Goal: Transaction & Acquisition: Book appointment/travel/reservation

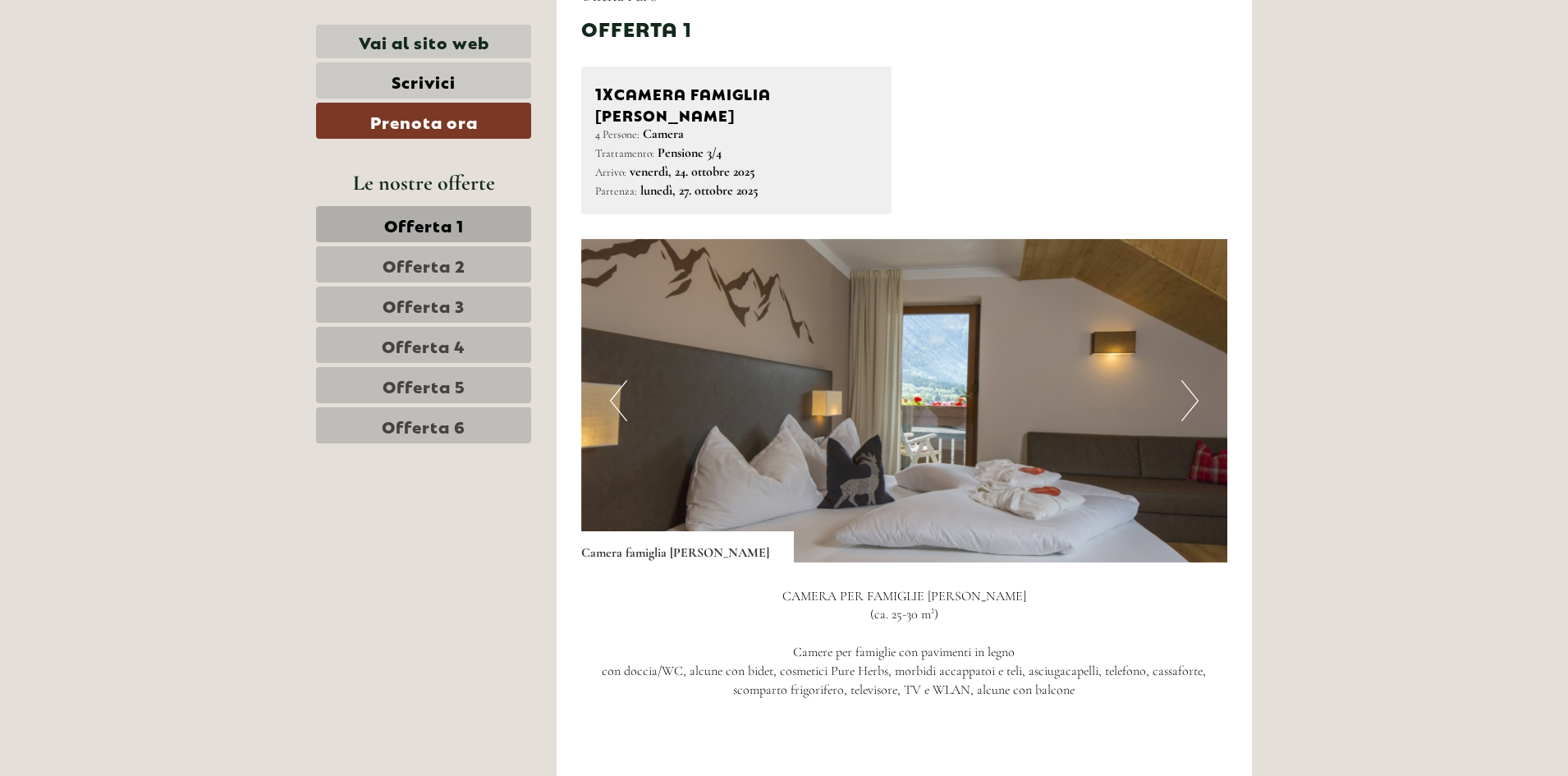
scroll to position [1068, 0]
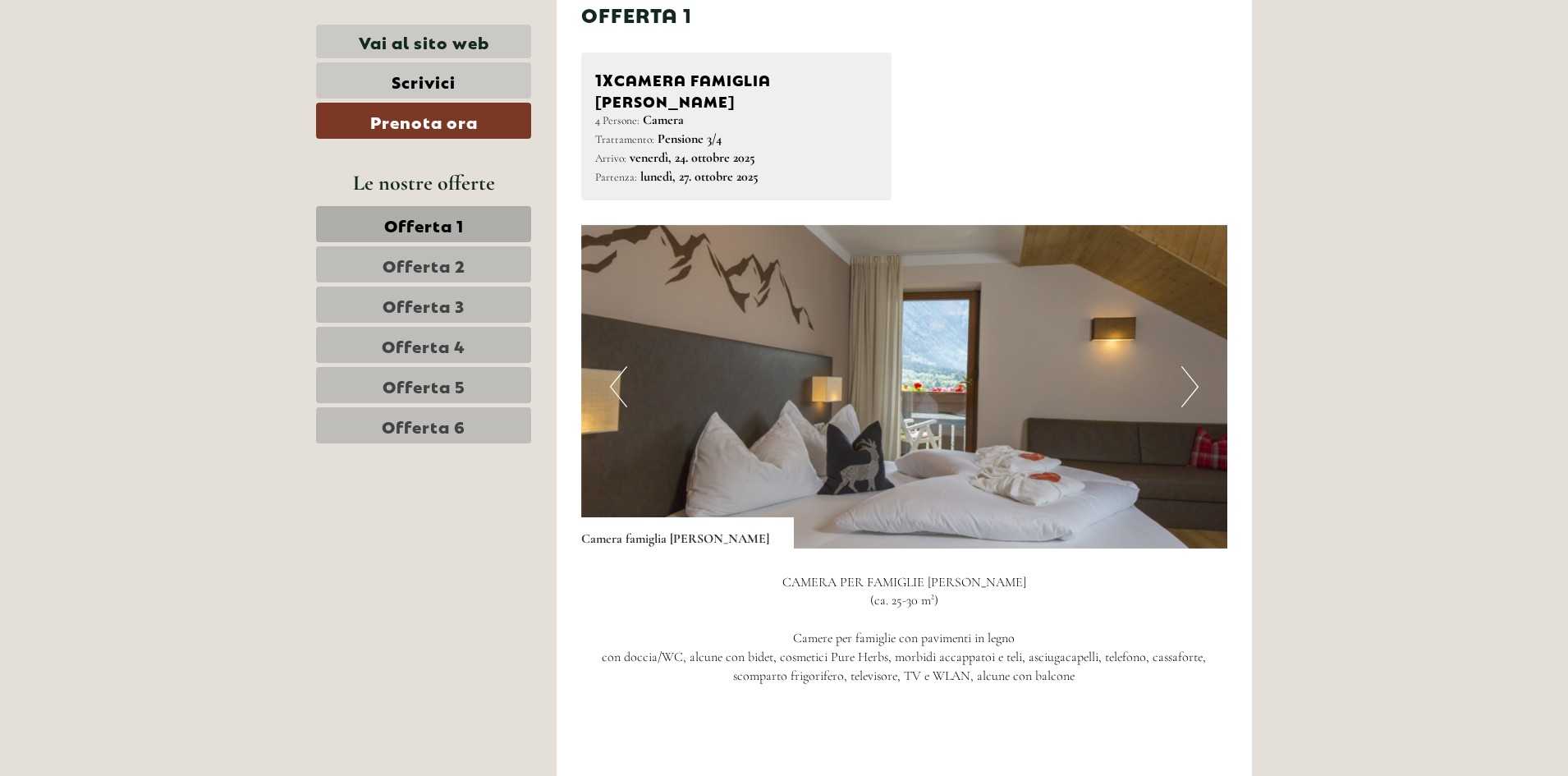
click at [1190, 366] on button "Next" at bounding box center [1190, 386] width 18 height 41
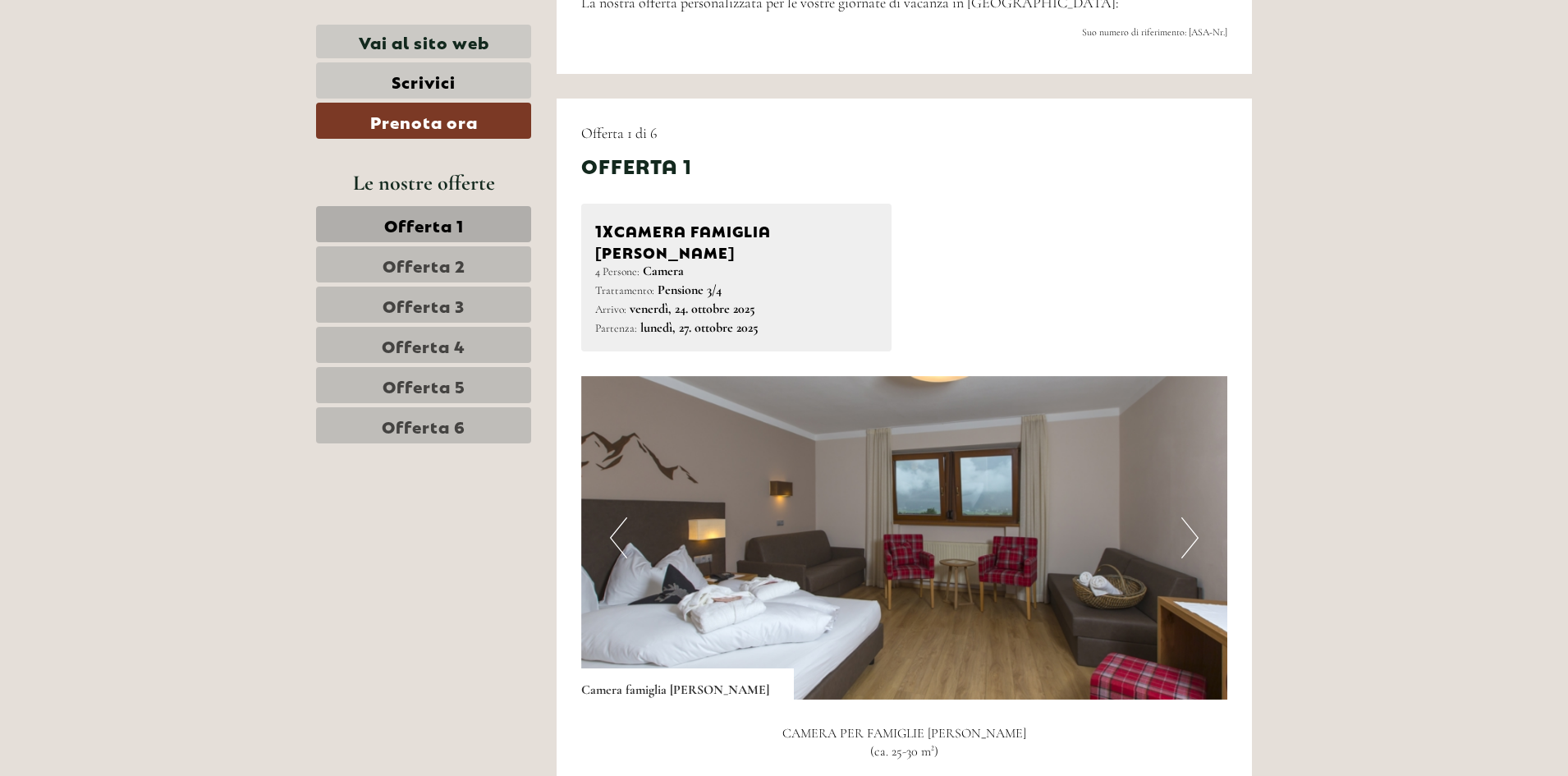
scroll to position [904, 0]
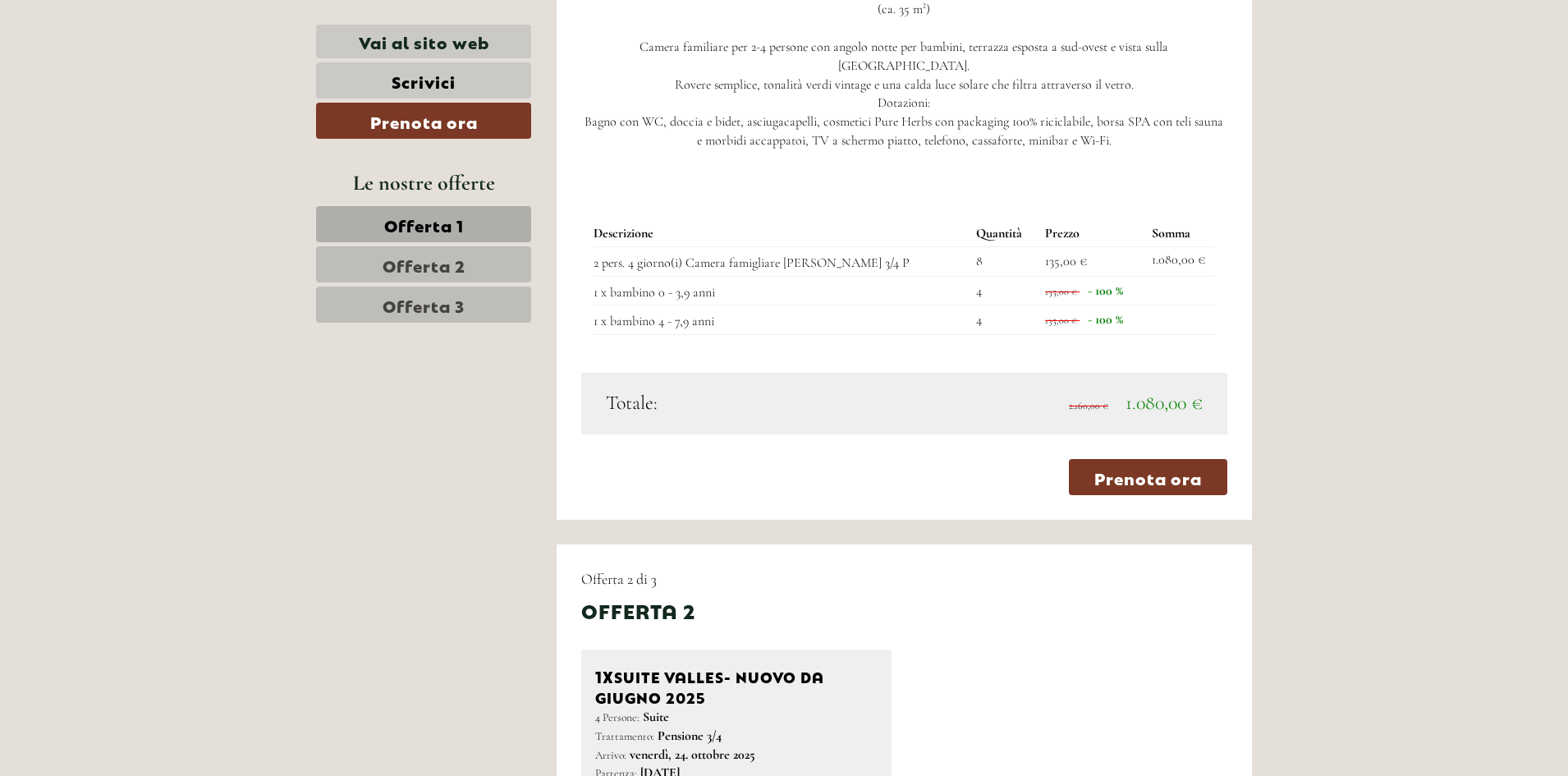
scroll to position [1643, 0]
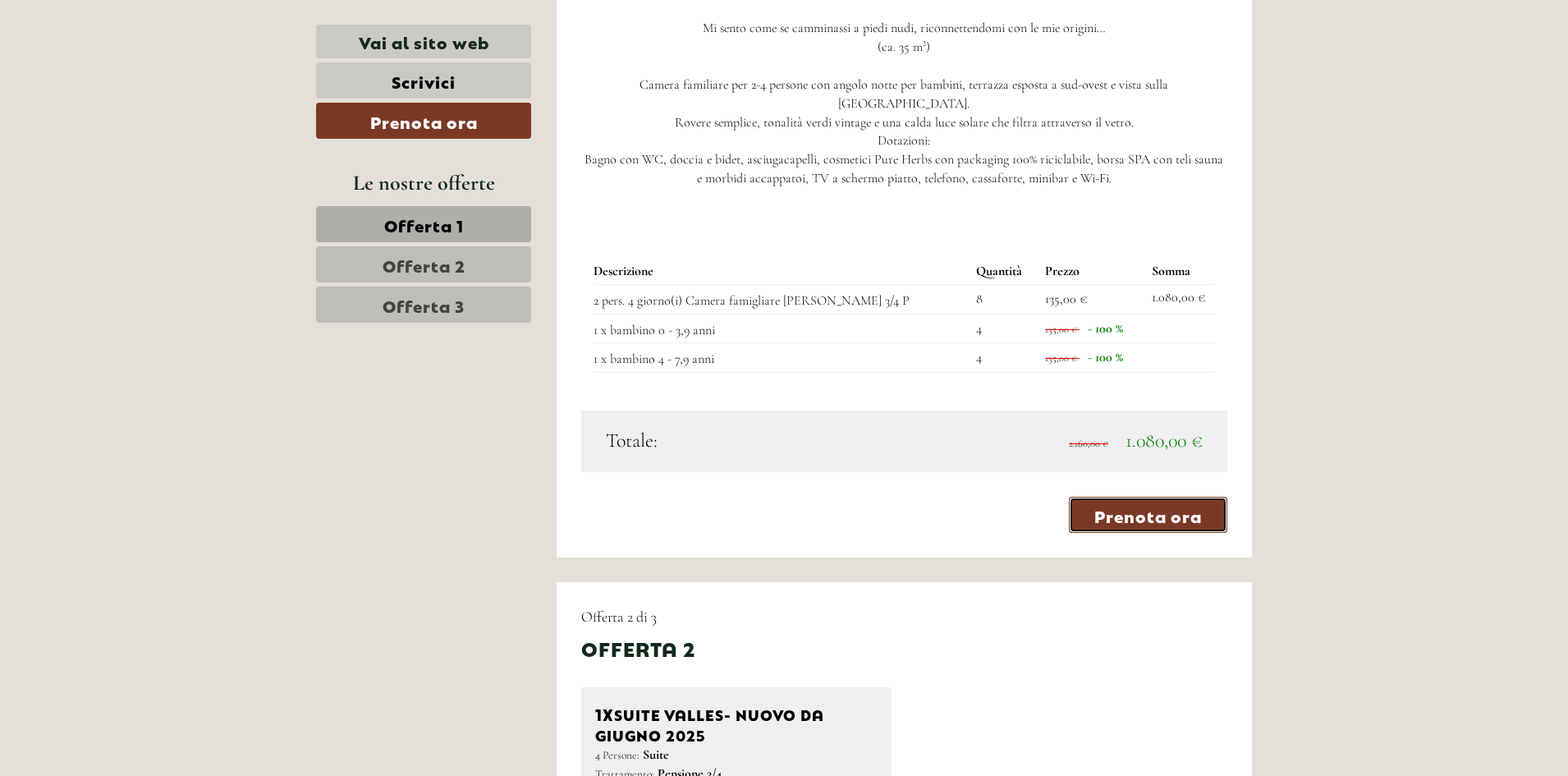
click at [1134, 497] on link "Prenota ora" at bounding box center [1148, 514] width 159 height 36
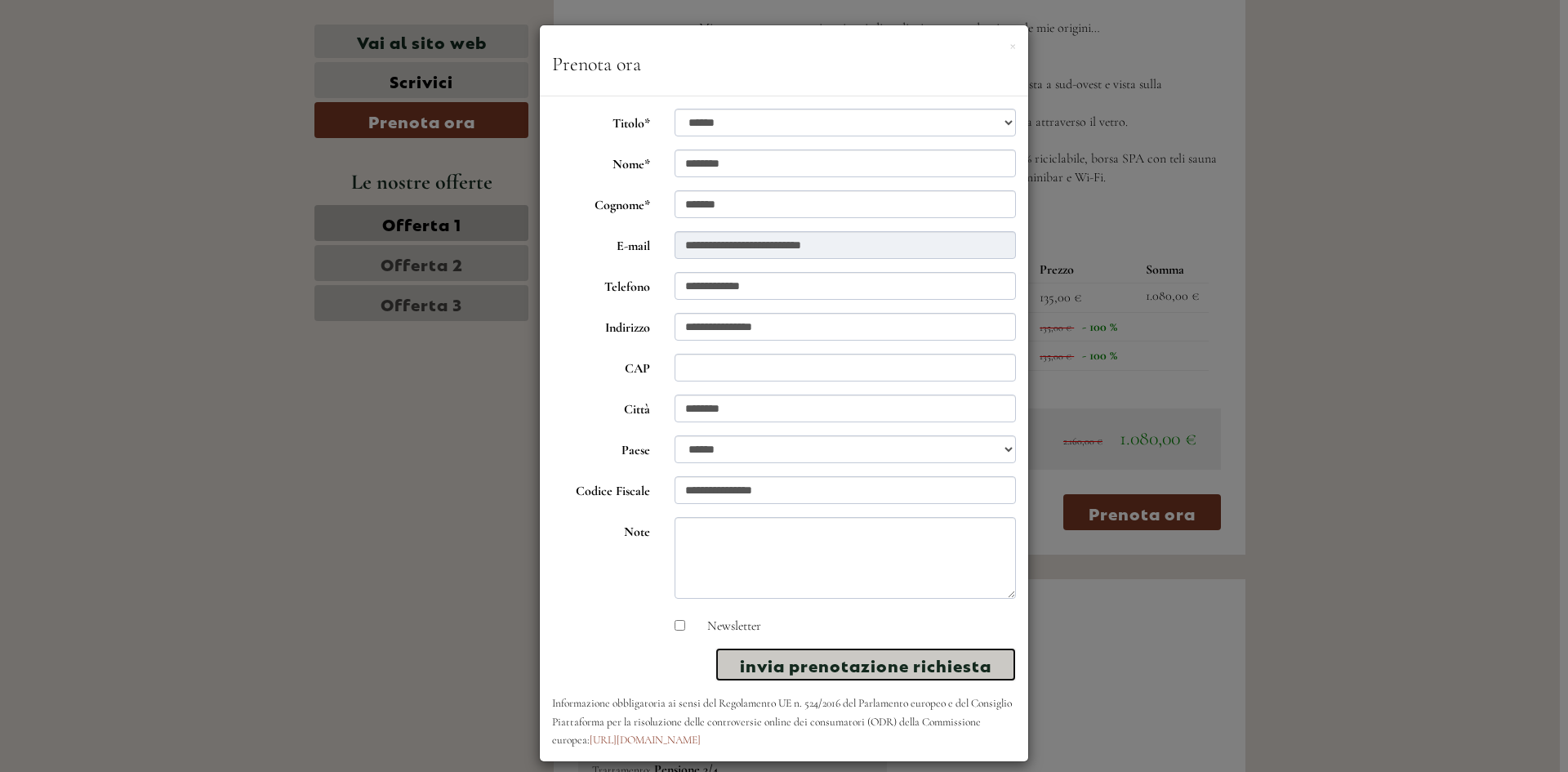
click at [798, 672] on button "invia prenotazione richiesta" at bounding box center [866, 665] width 301 height 33
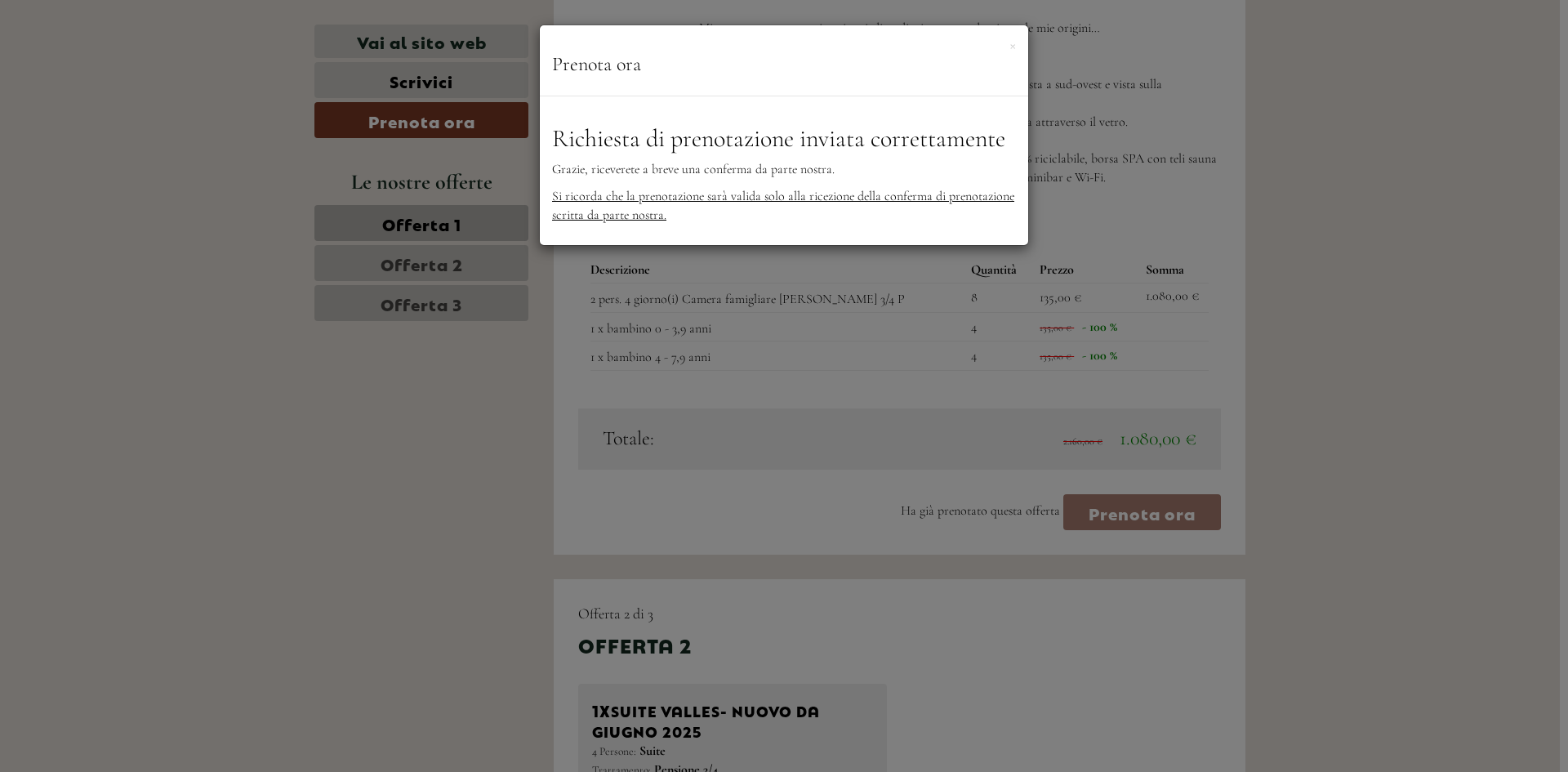
click at [1297, 371] on div "**********" at bounding box center [784, 386] width 1568 height 772
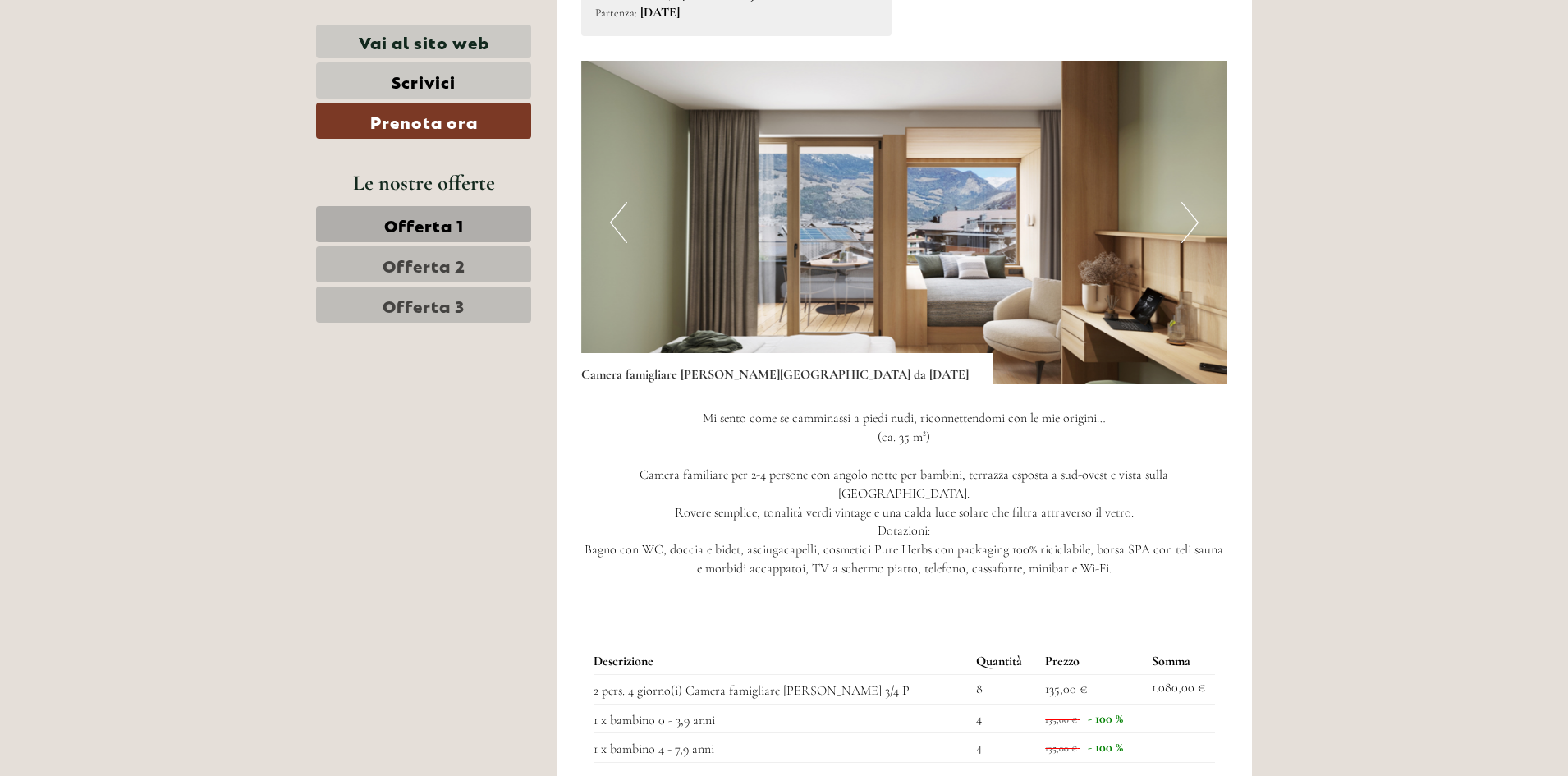
scroll to position [1150, 0]
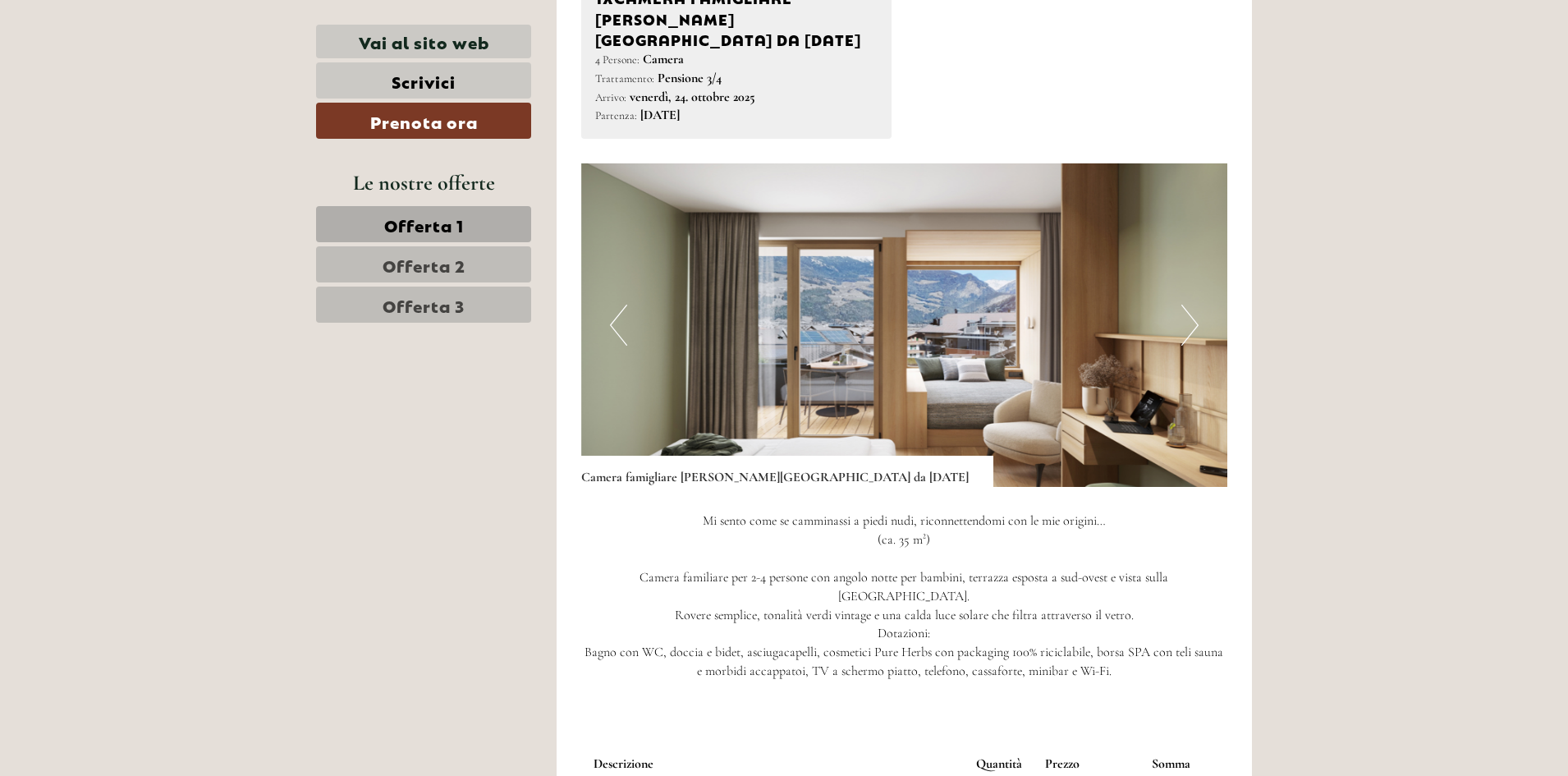
click at [1194, 304] on button "Next" at bounding box center [1190, 324] width 18 height 41
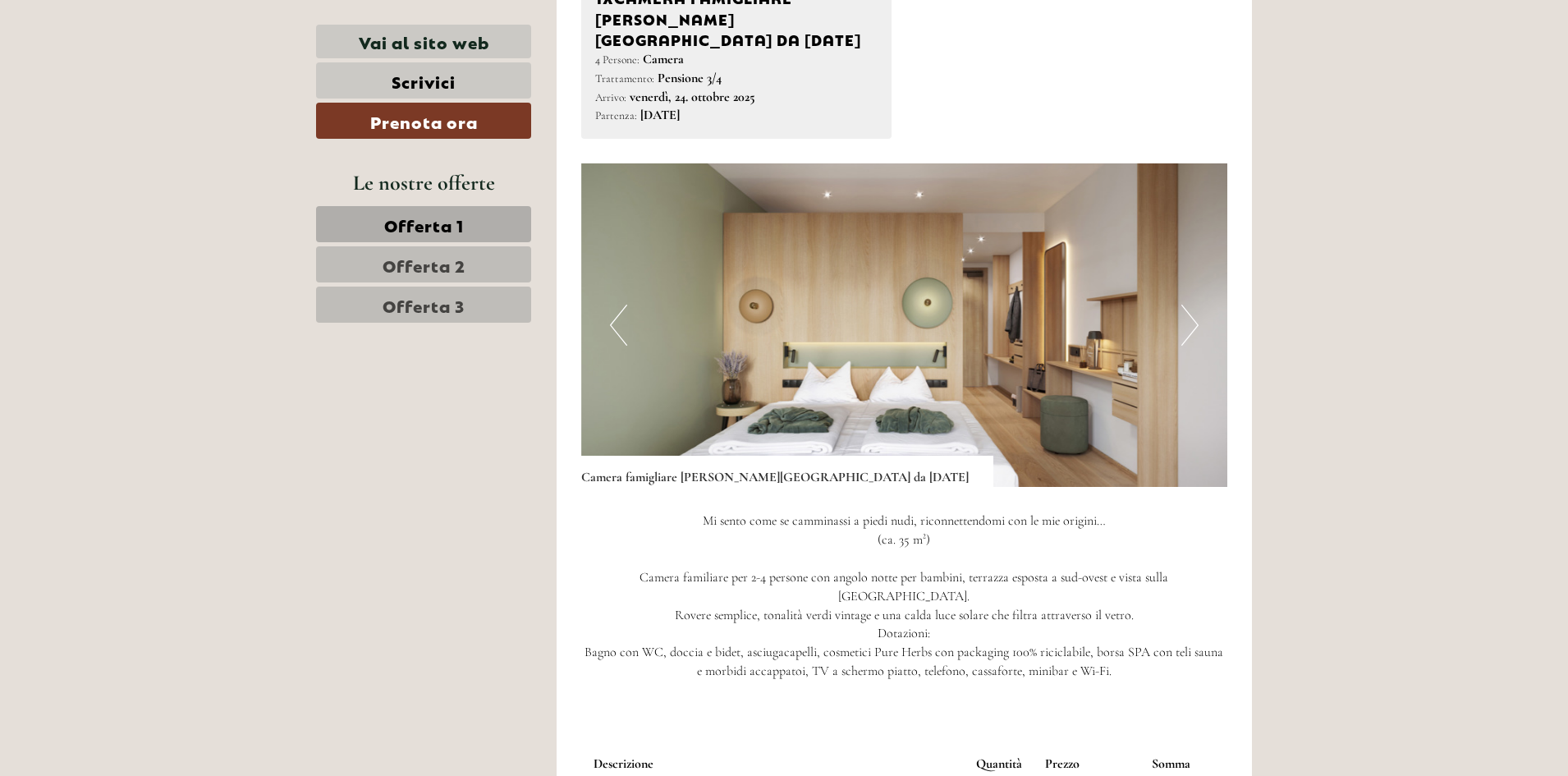
click at [1194, 304] on button "Next" at bounding box center [1190, 324] width 18 height 41
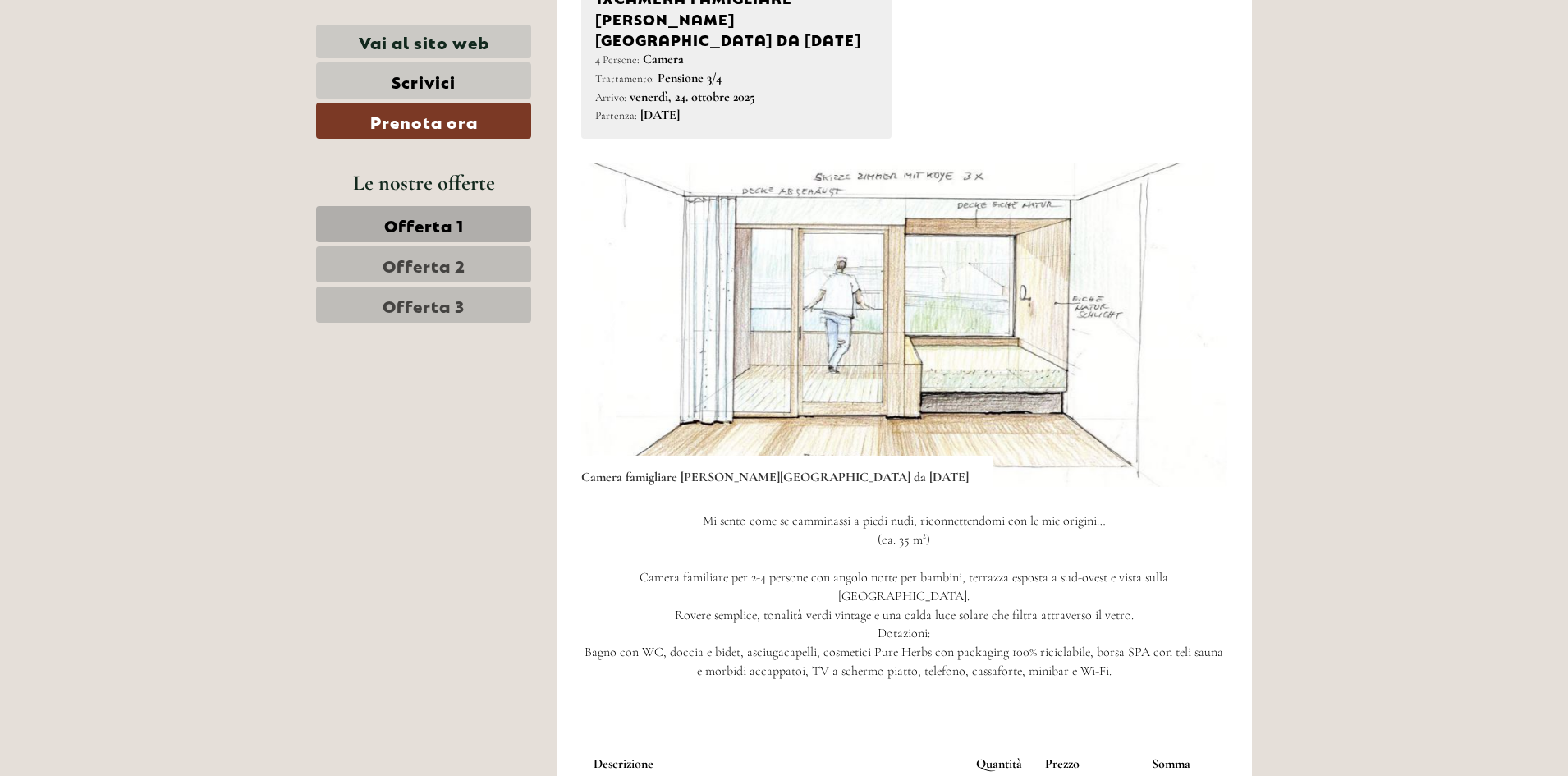
click at [1194, 304] on button "Next" at bounding box center [1190, 324] width 18 height 41
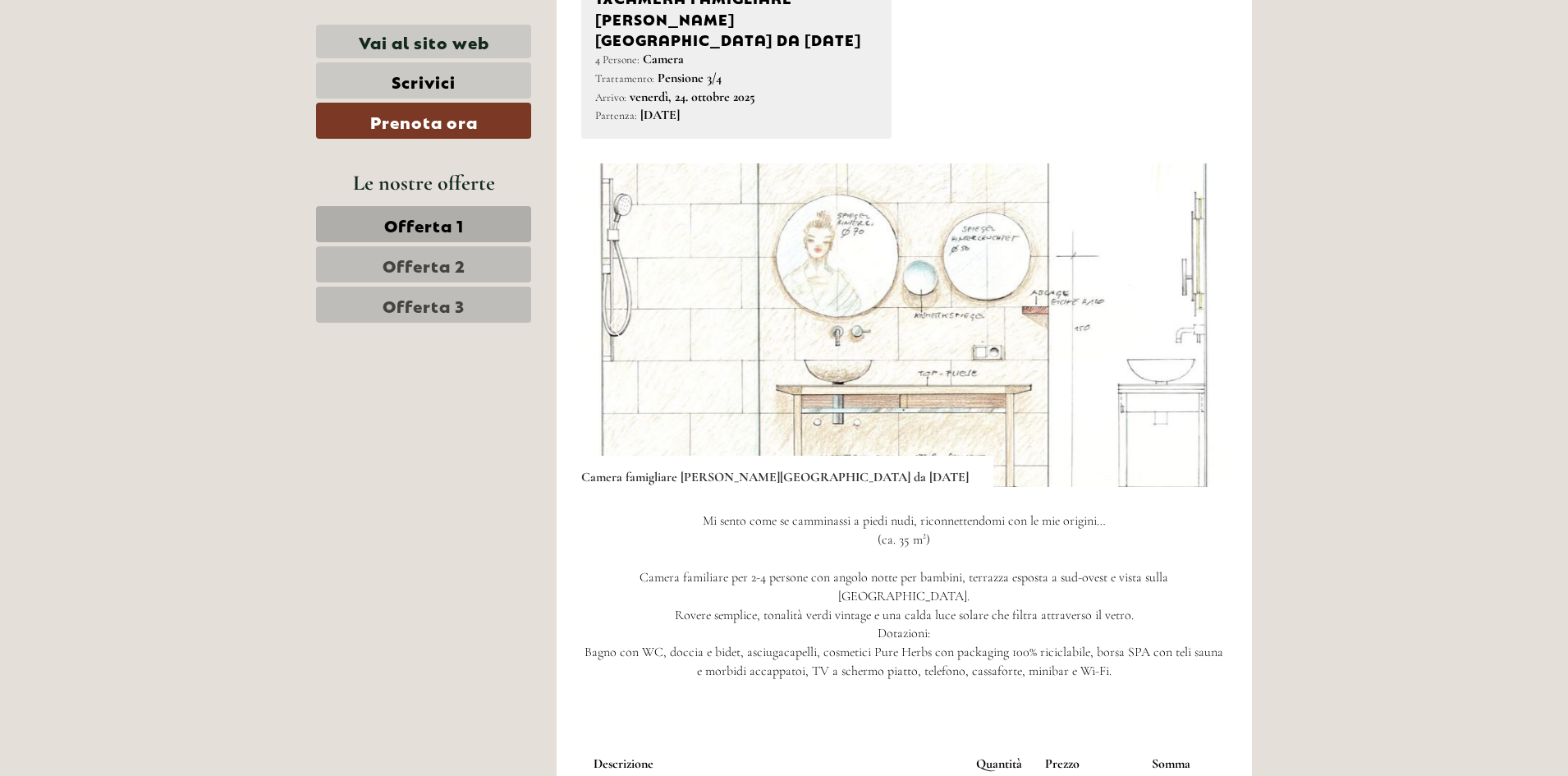
click at [1194, 304] on button "Next" at bounding box center [1190, 324] width 18 height 41
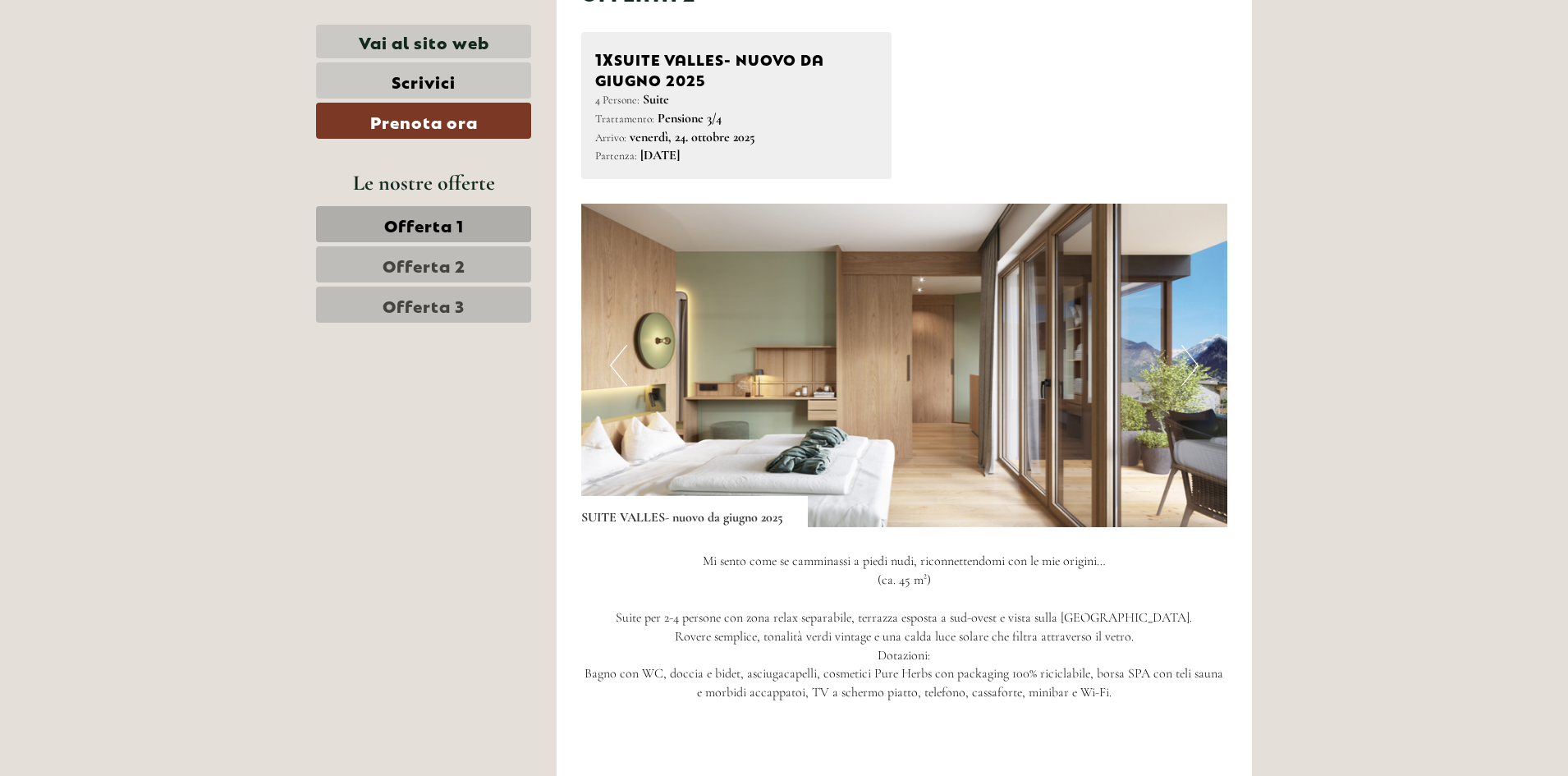
scroll to position [2300, 0]
click at [1188, 344] on button "Next" at bounding box center [1190, 364] width 18 height 41
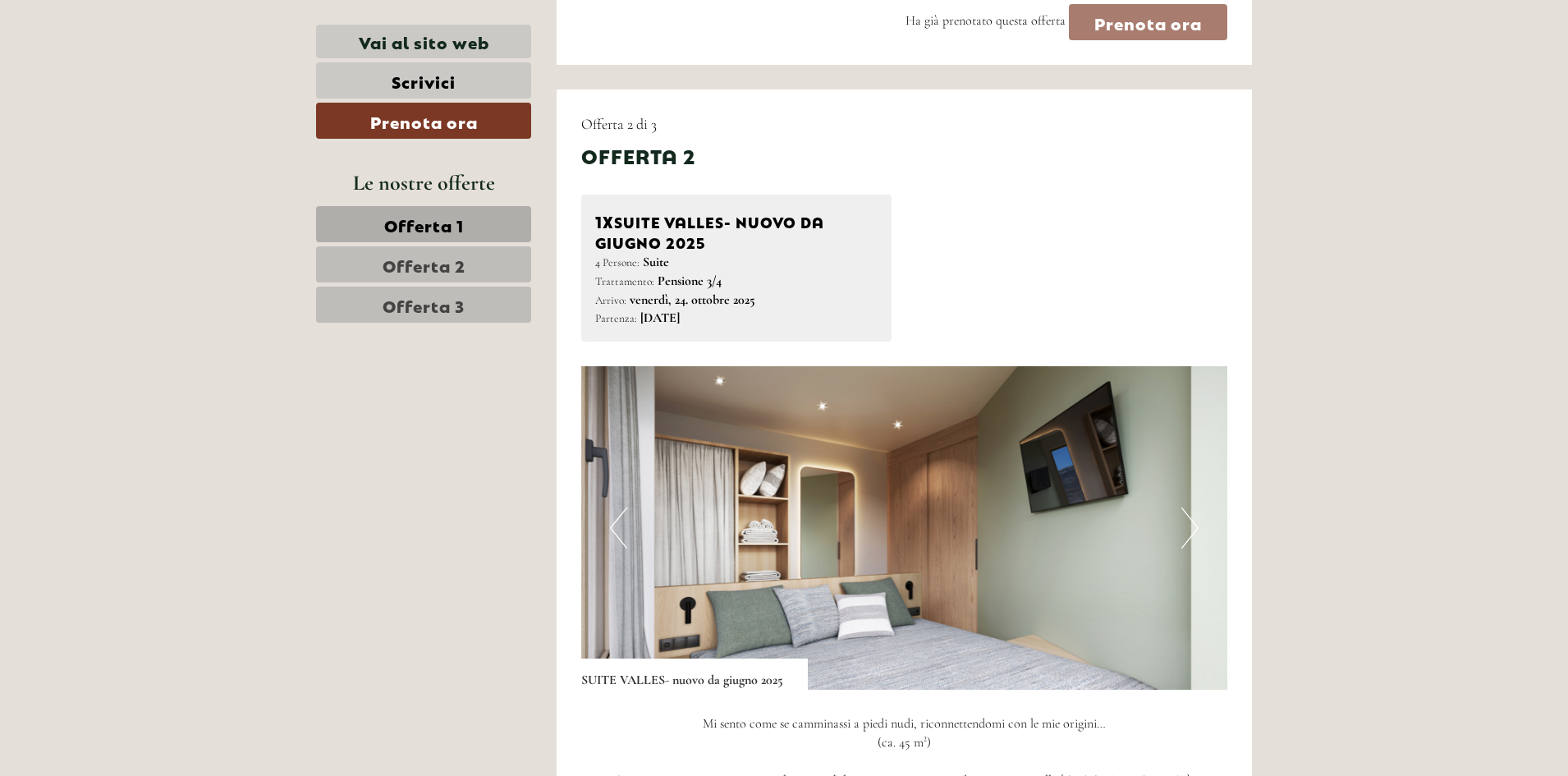
scroll to position [2218, 0]
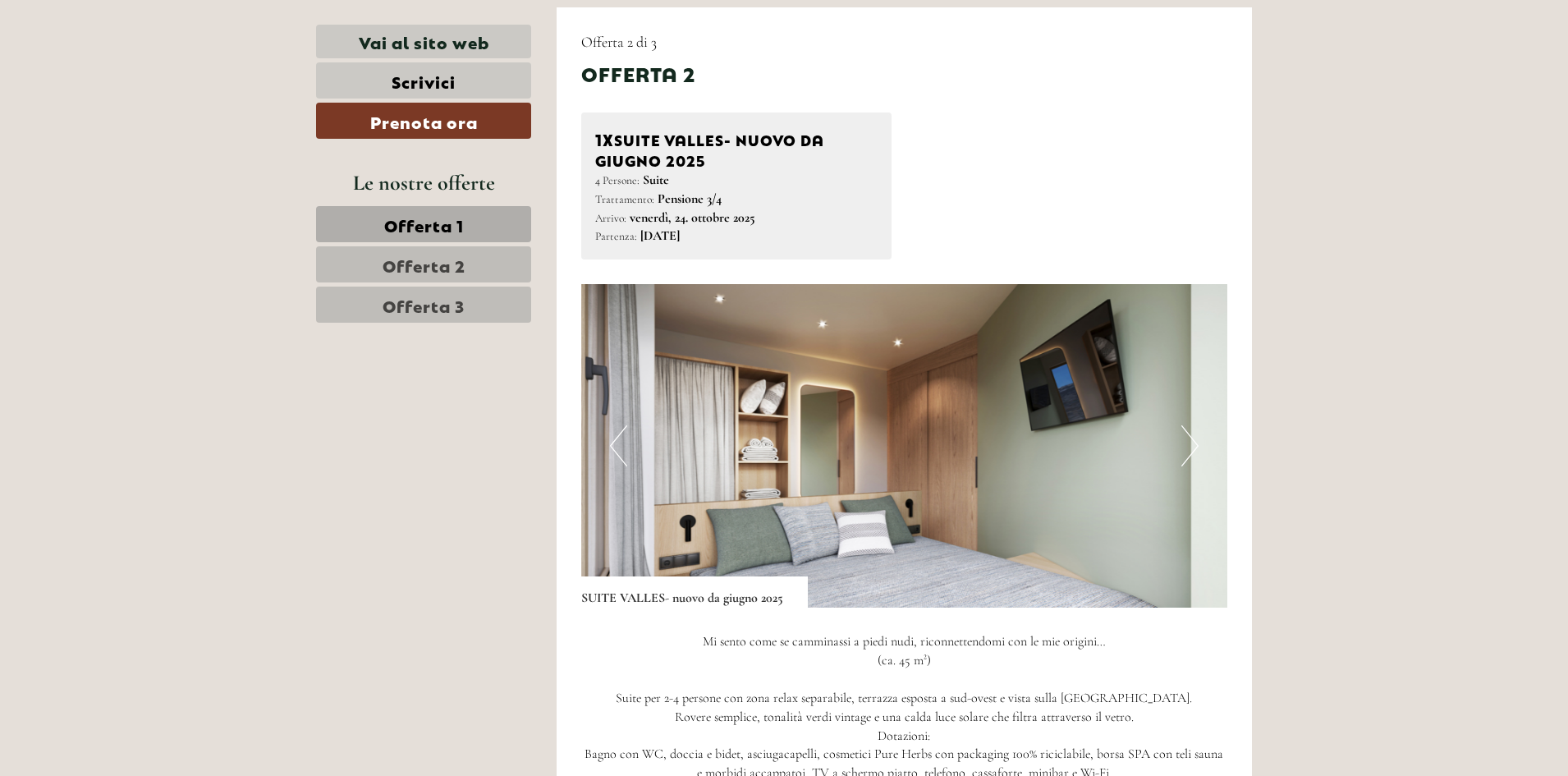
click at [1194, 426] on button "Next" at bounding box center [1190, 446] width 18 height 41
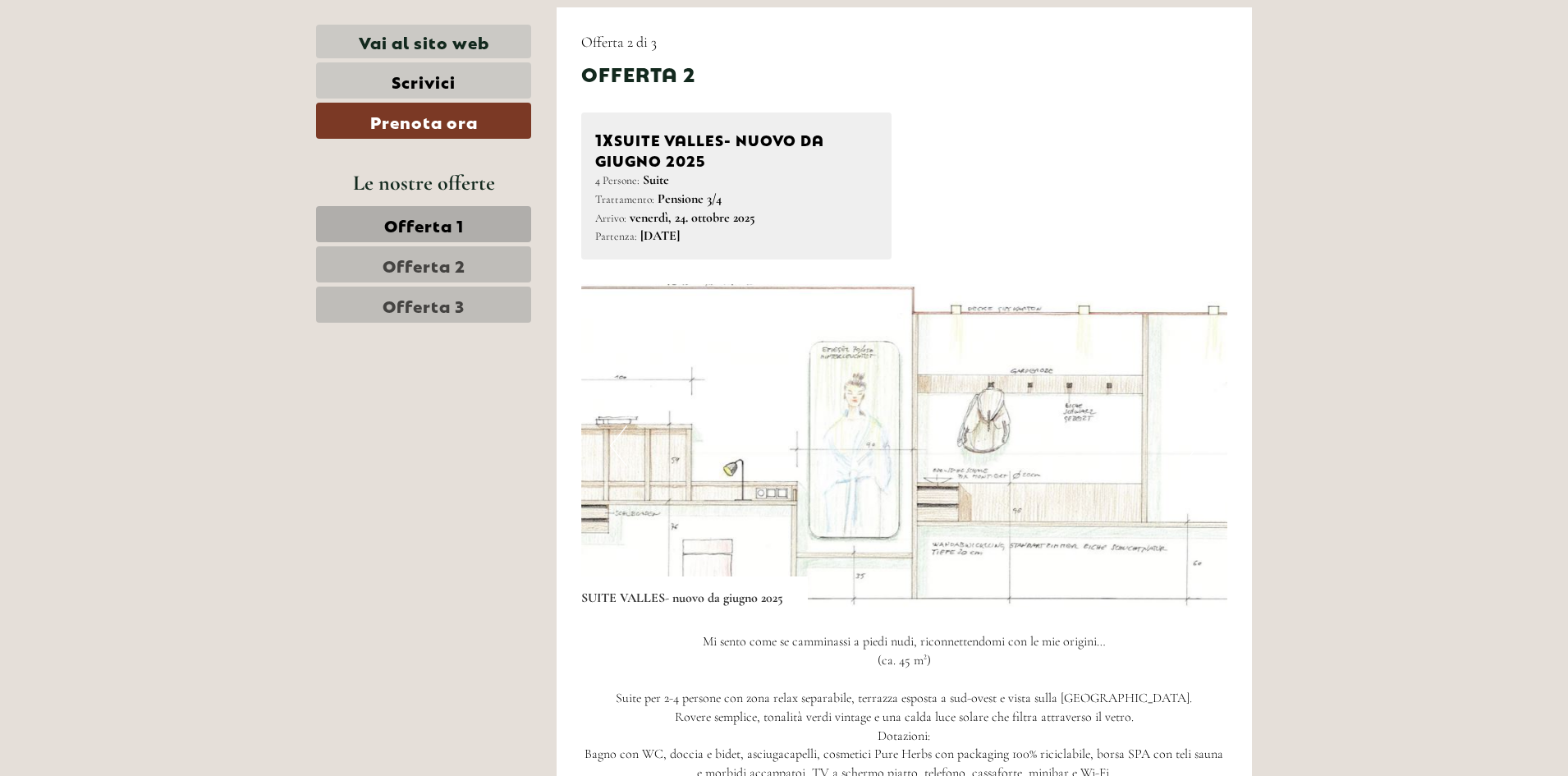
click at [1194, 426] on button "Next" at bounding box center [1190, 446] width 18 height 41
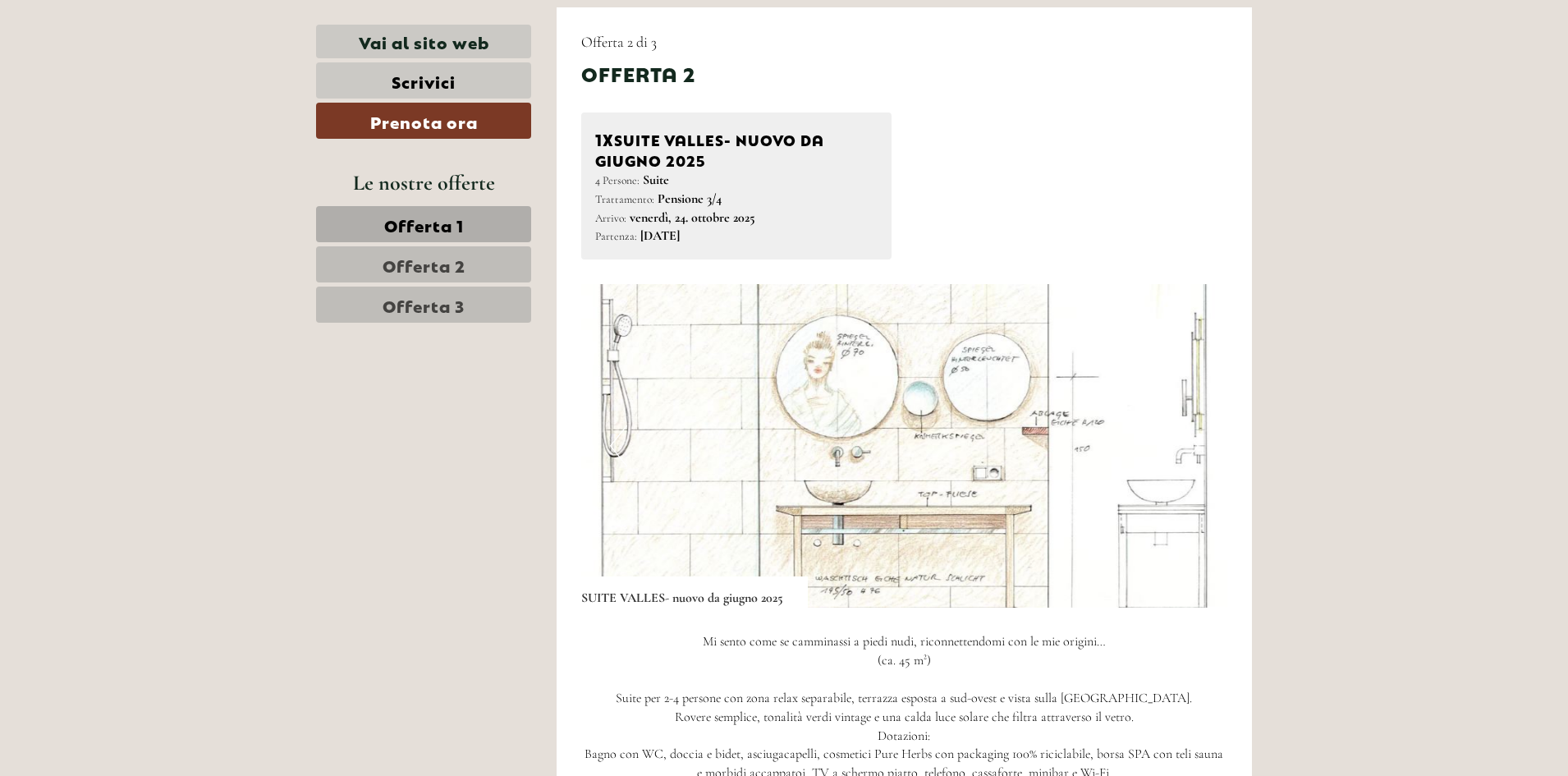
click at [1194, 426] on button "Next" at bounding box center [1190, 446] width 18 height 41
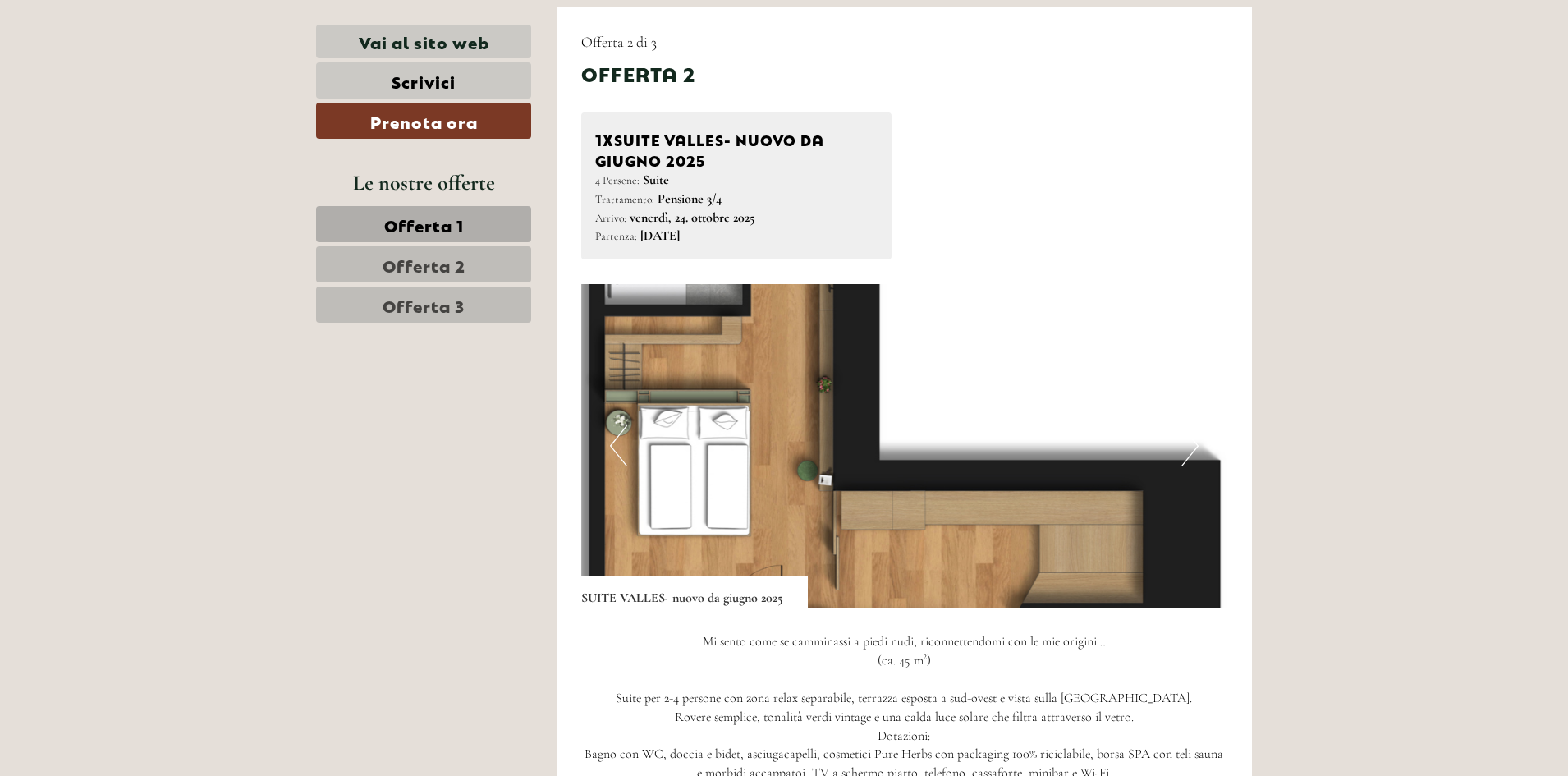
click at [1194, 426] on button "Next" at bounding box center [1190, 446] width 18 height 41
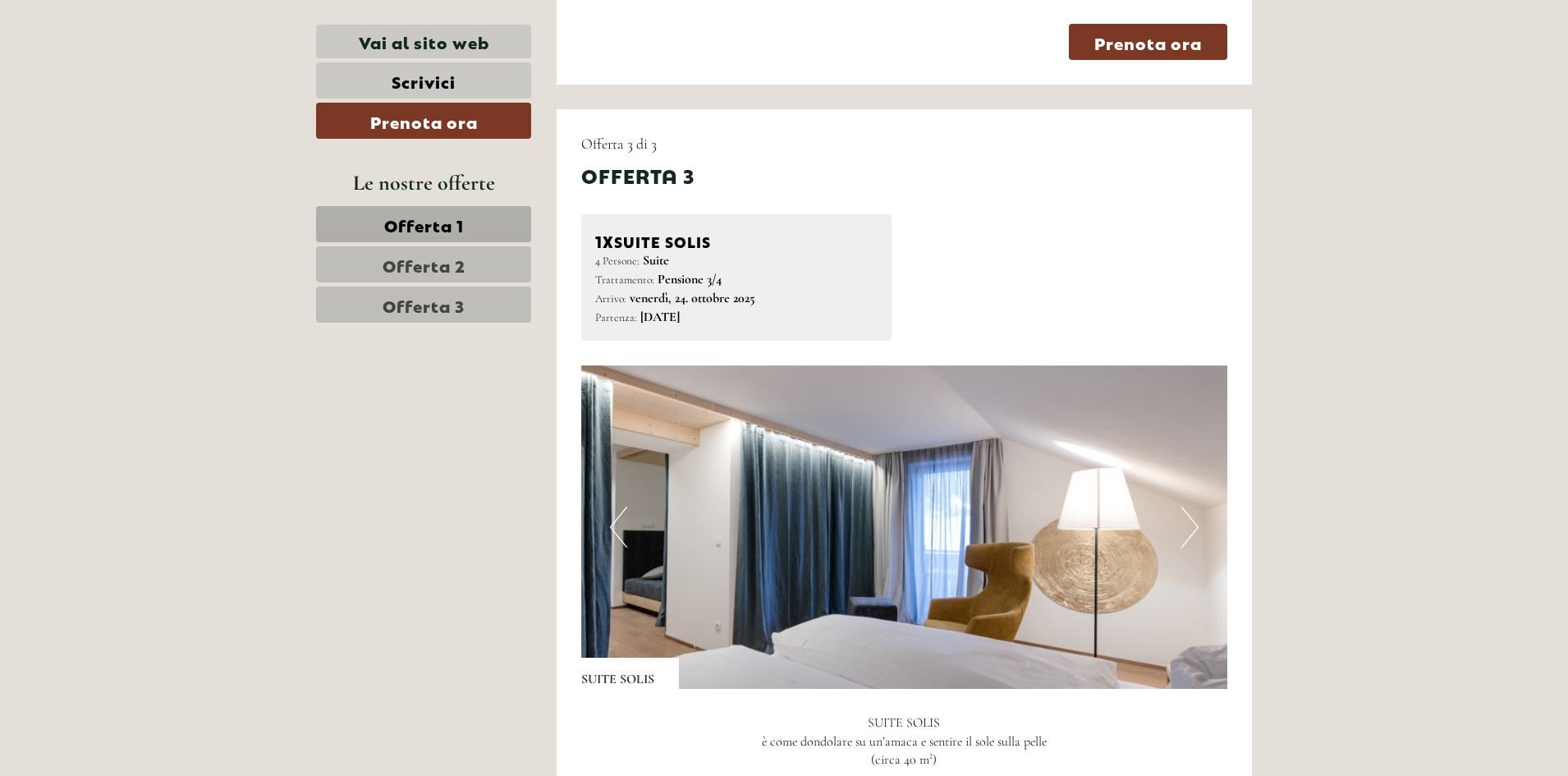
scroll to position [3450, 0]
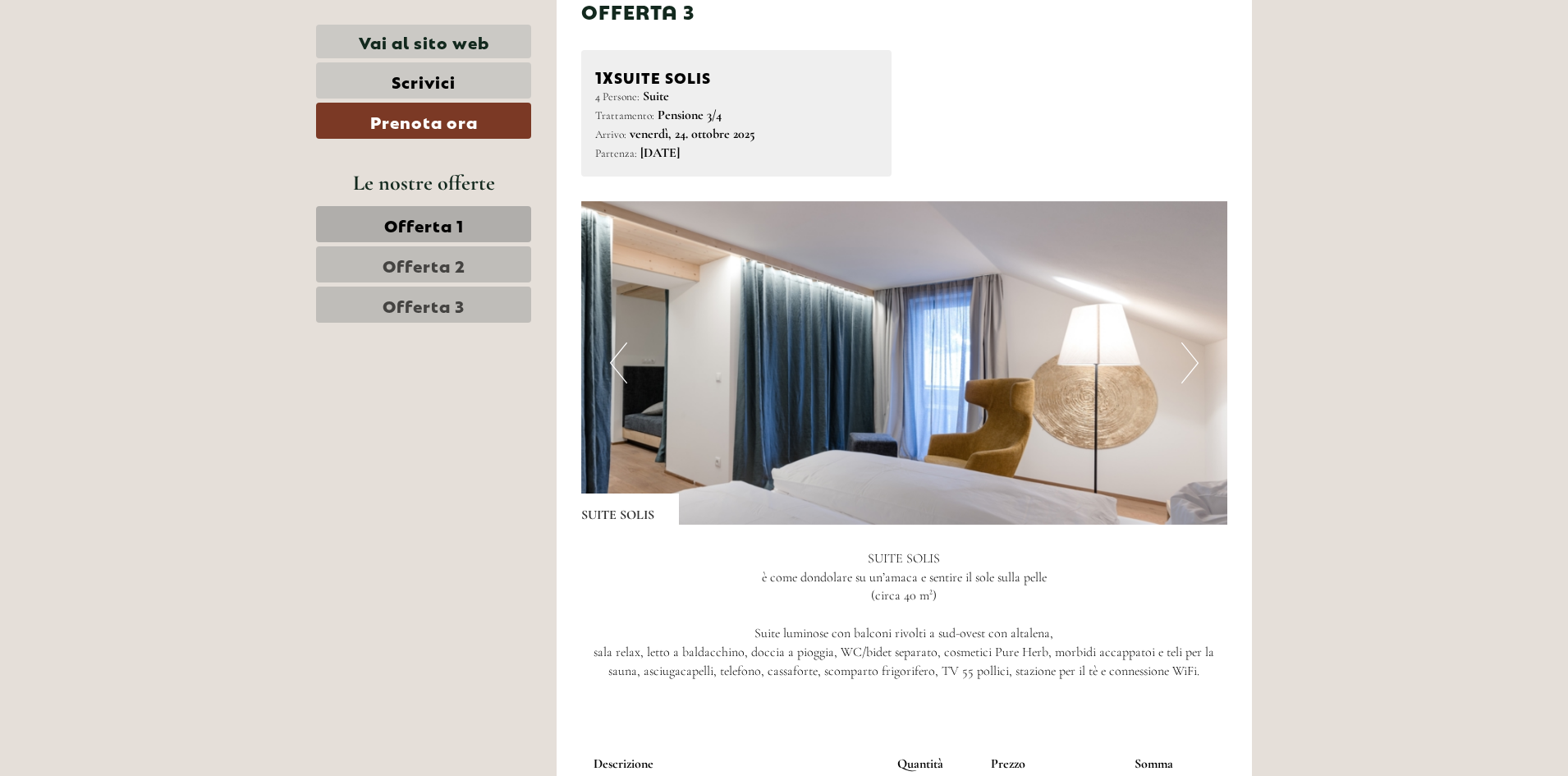
click at [1187, 343] on button "Next" at bounding box center [1190, 363] width 18 height 41
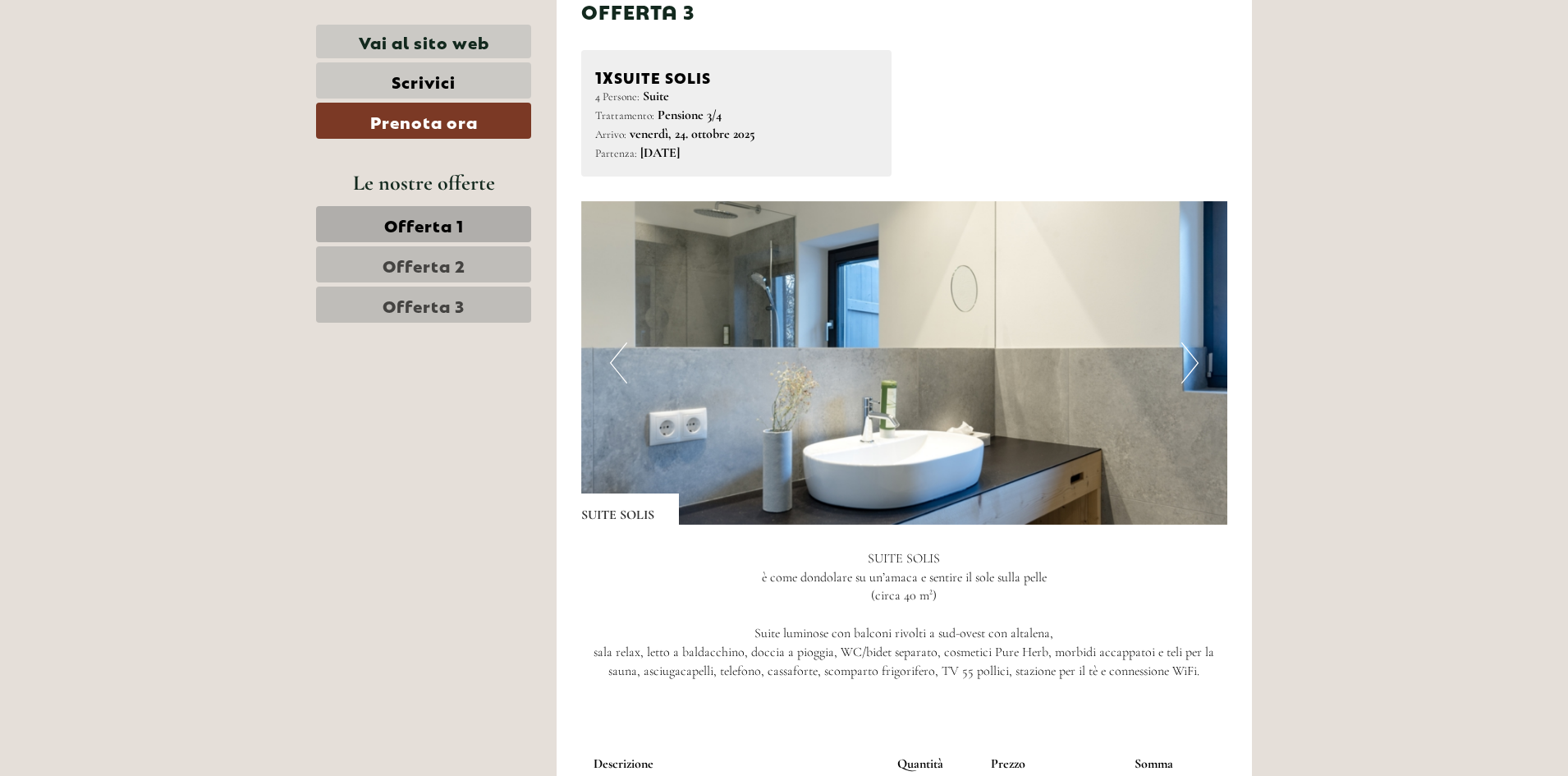
click at [1187, 343] on button "Next" at bounding box center [1190, 363] width 18 height 41
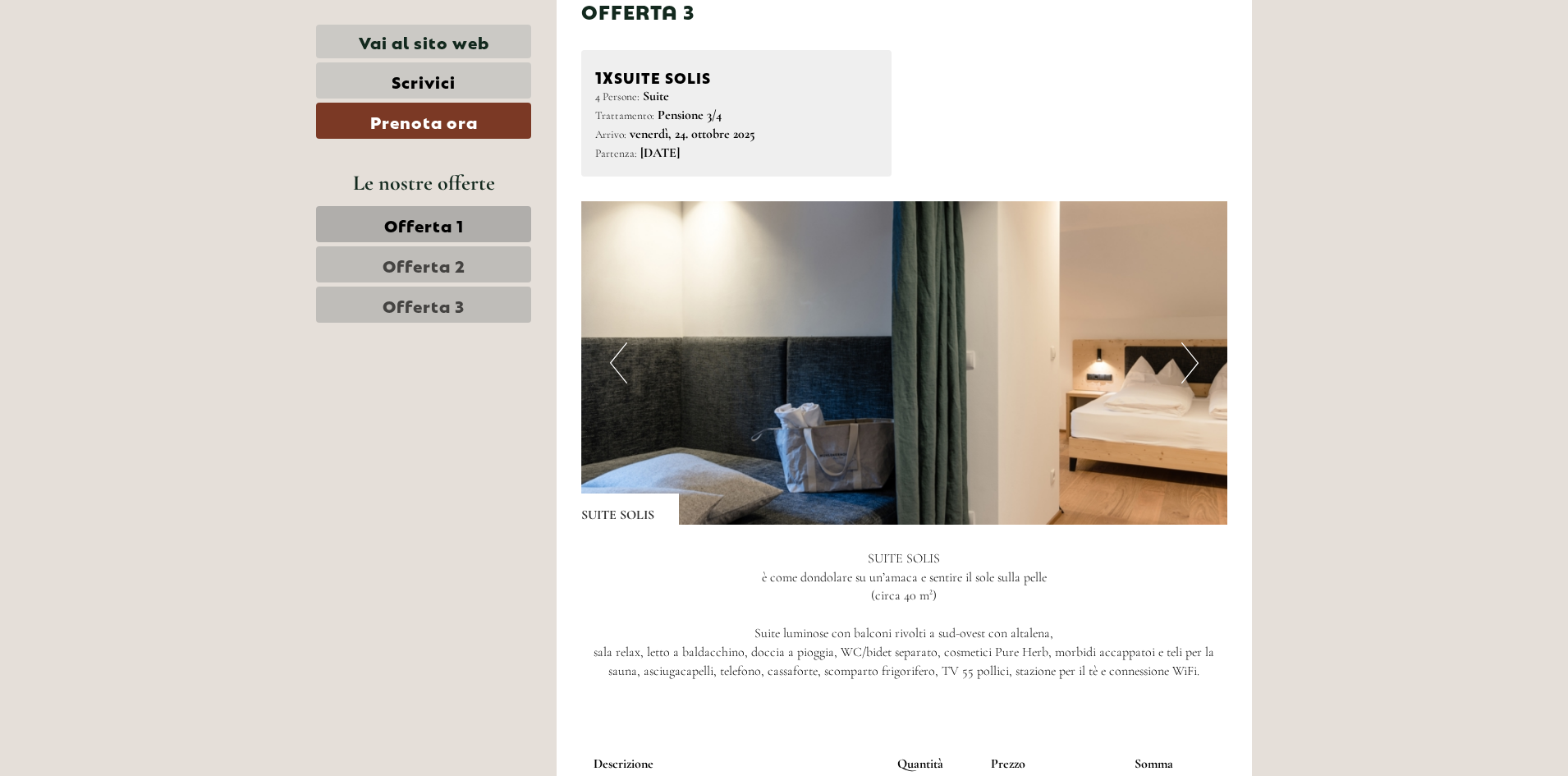
click at [1187, 343] on button "Next" at bounding box center [1190, 363] width 18 height 41
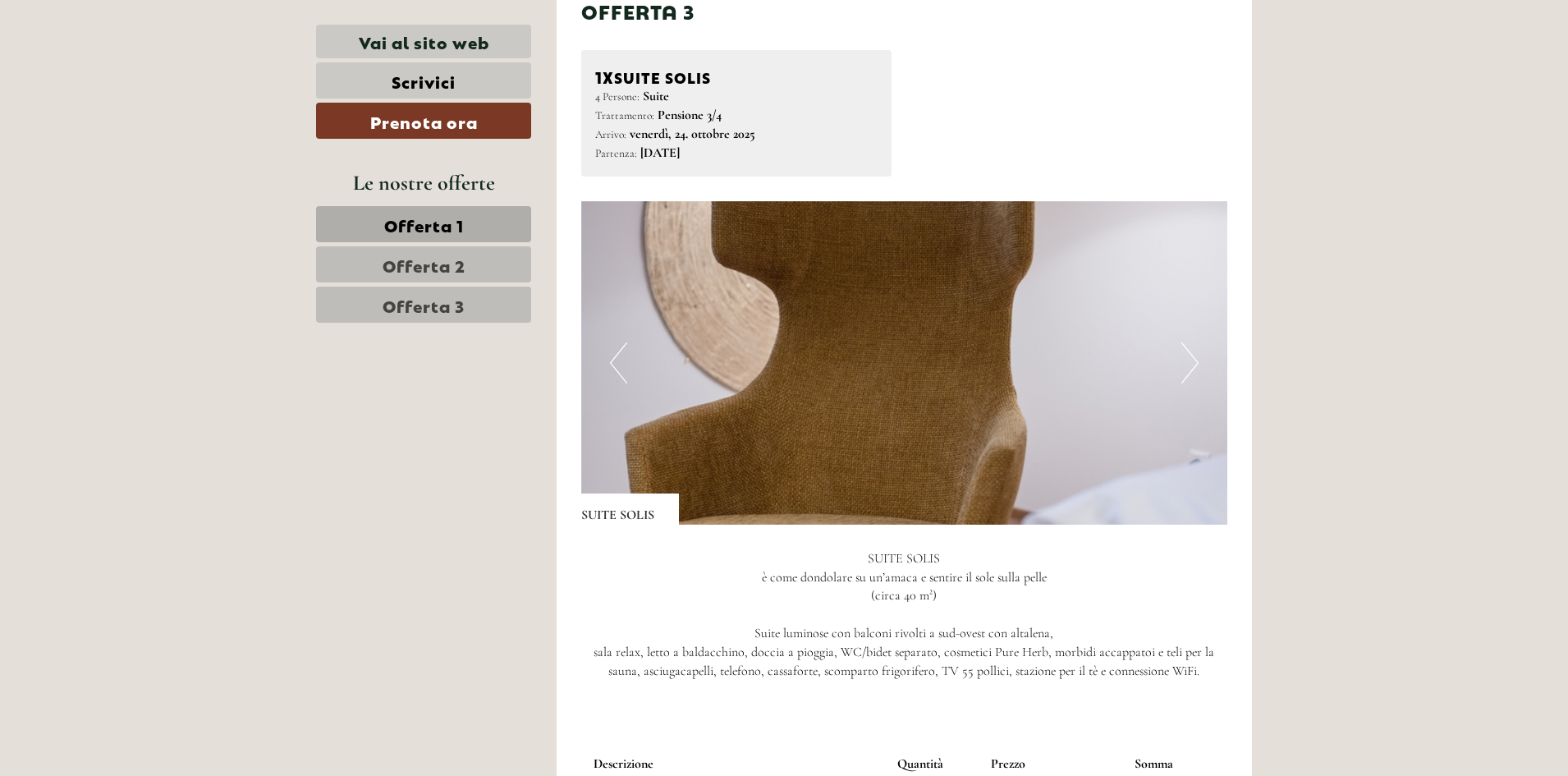
click at [1187, 343] on button "Next" at bounding box center [1190, 363] width 18 height 41
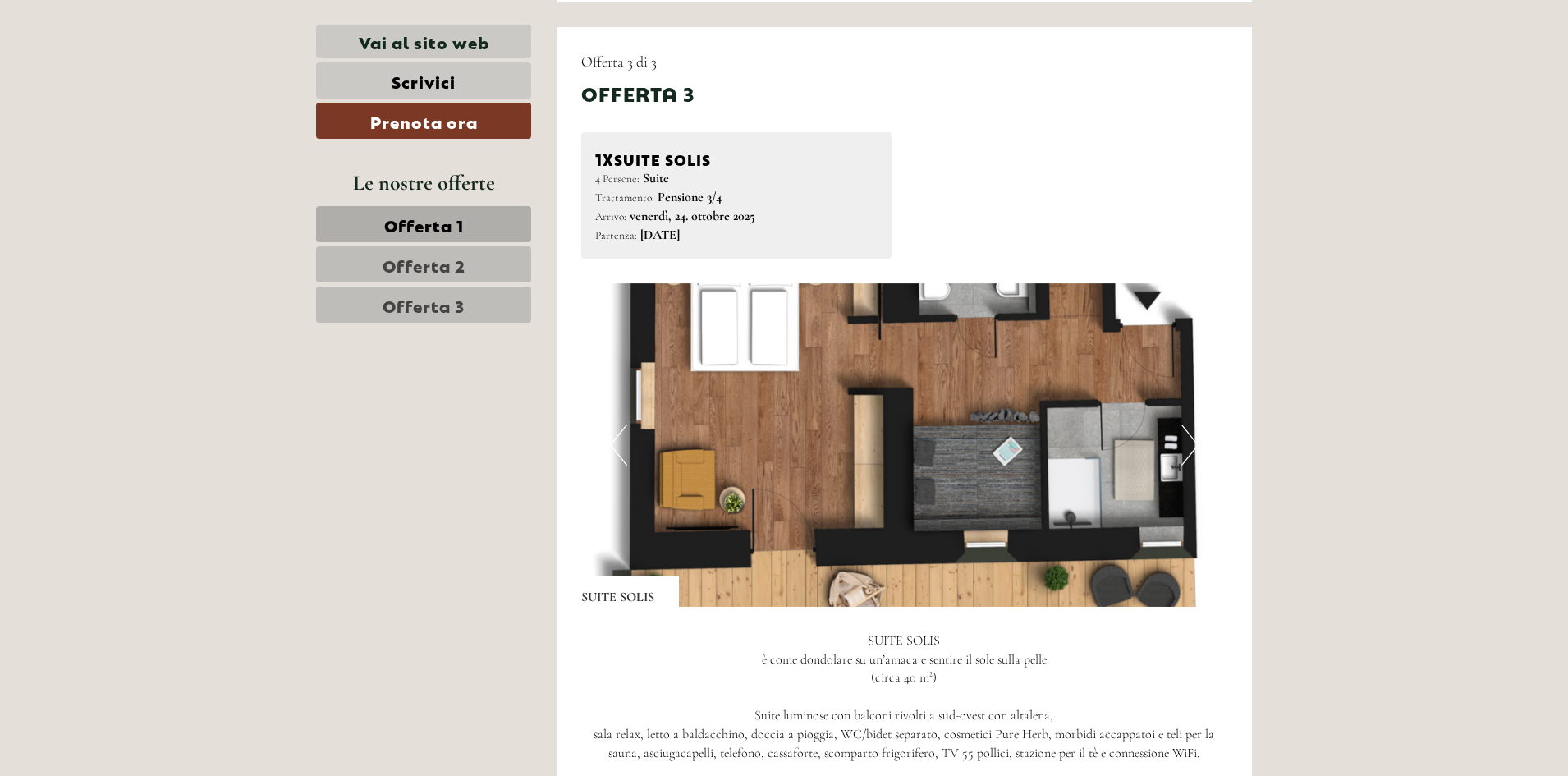
scroll to position [3285, 0]
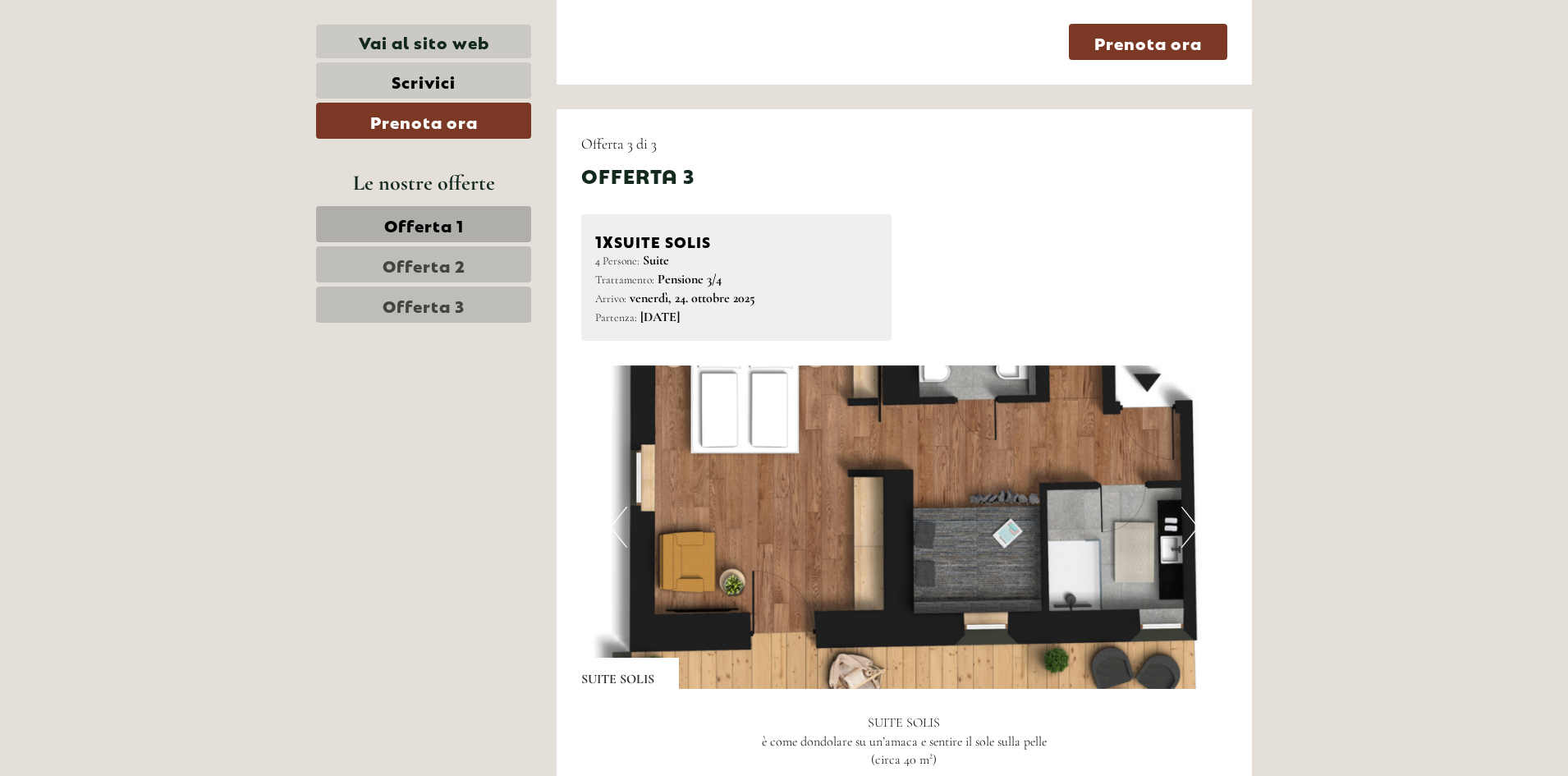
click at [1181, 480] on img at bounding box center [905, 527] width 647 height 324
click at [1184, 507] on button "Next" at bounding box center [1190, 527] width 18 height 41
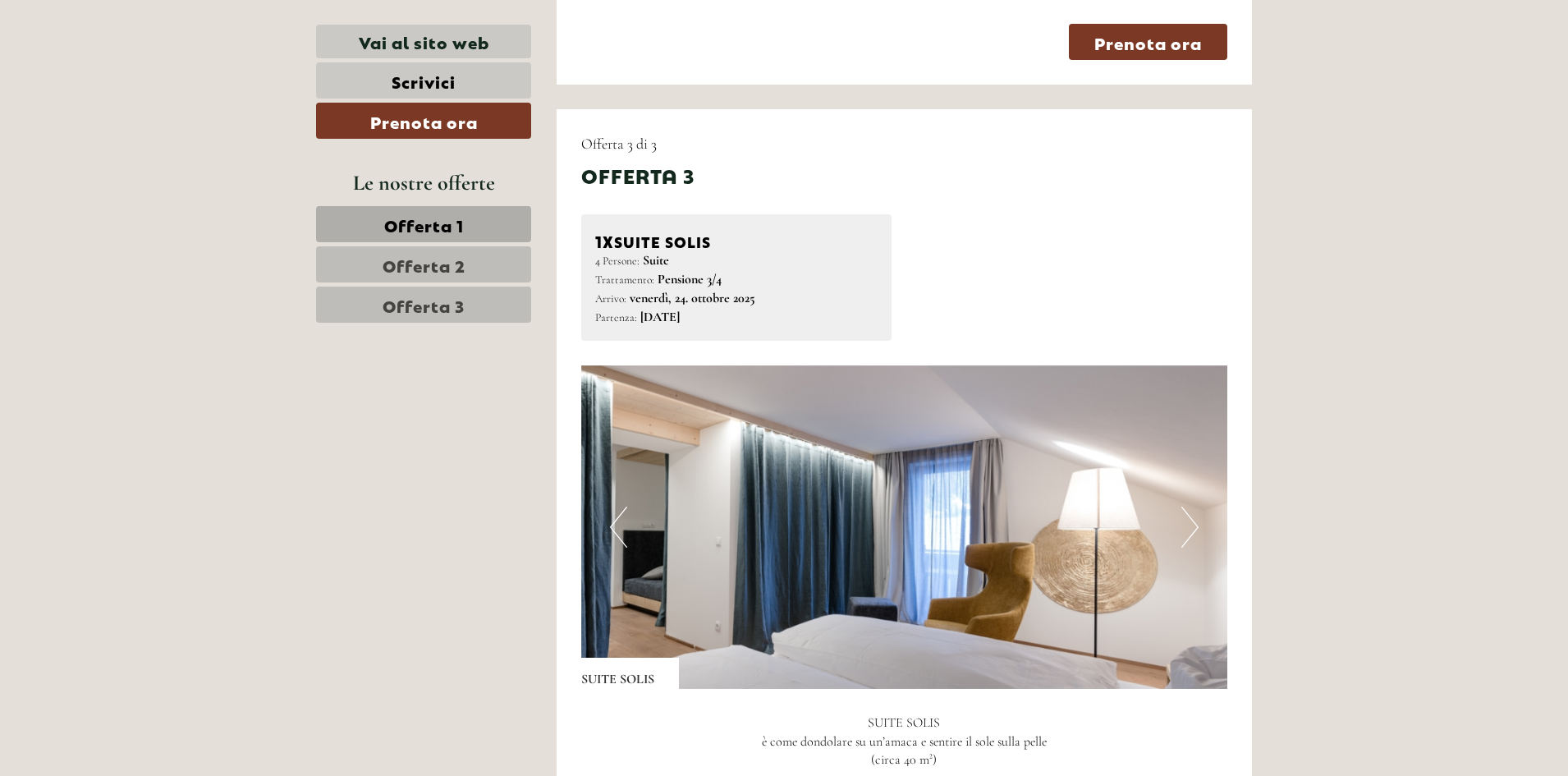
click at [1184, 507] on button "Next" at bounding box center [1190, 527] width 18 height 41
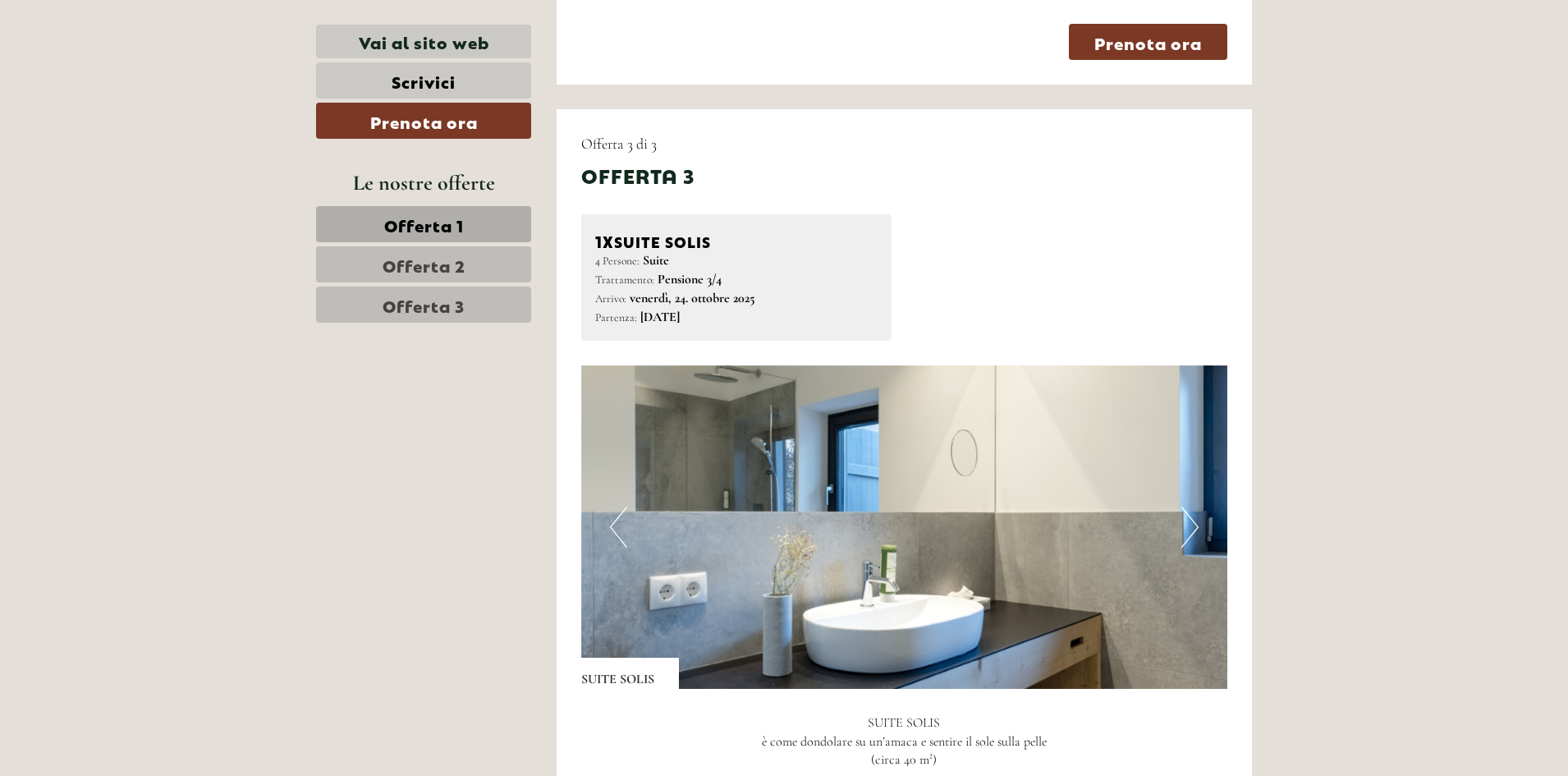
click at [1184, 507] on button "Next" at bounding box center [1190, 527] width 18 height 41
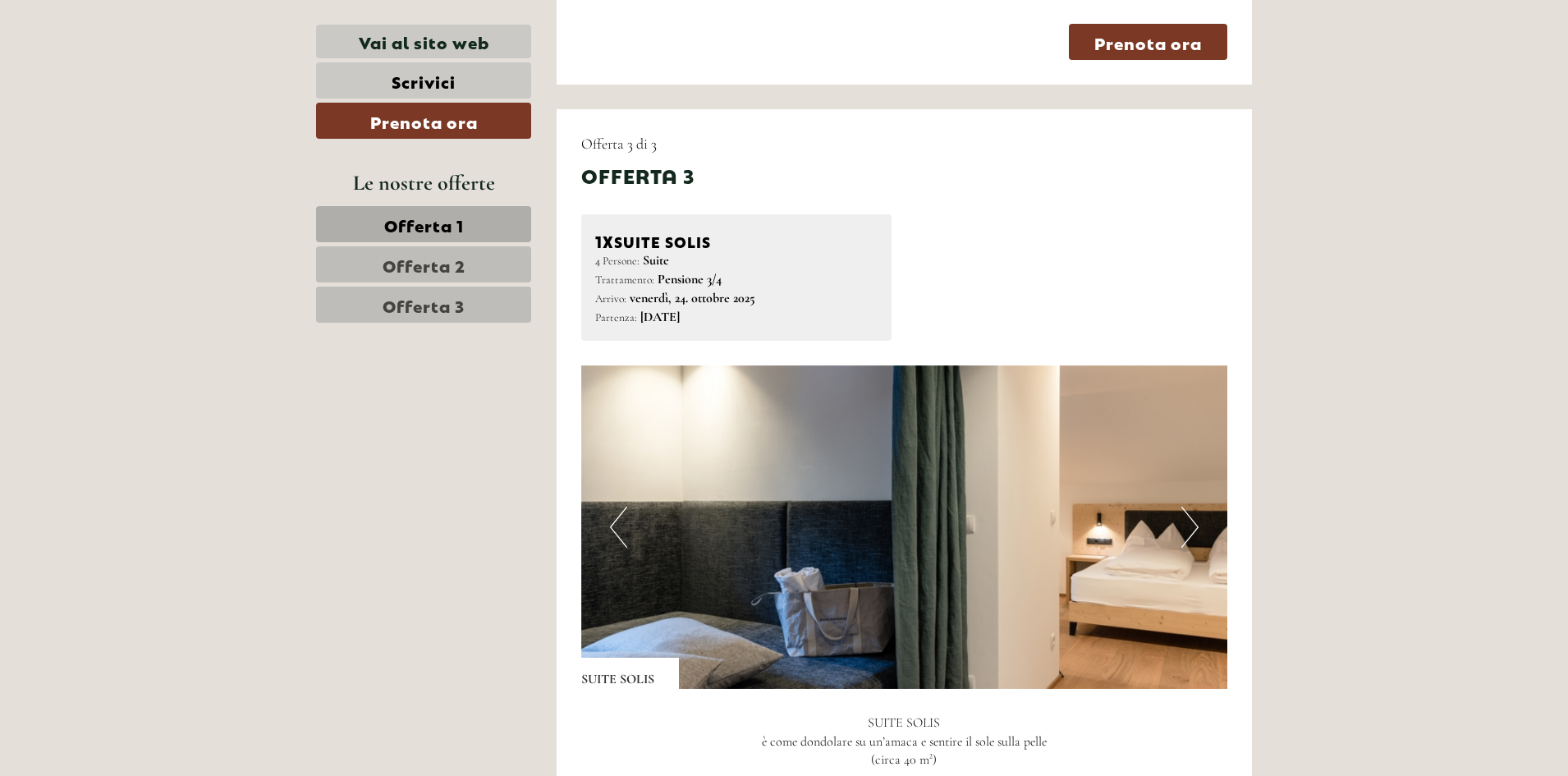
click at [1184, 507] on button "Next" at bounding box center [1190, 527] width 18 height 41
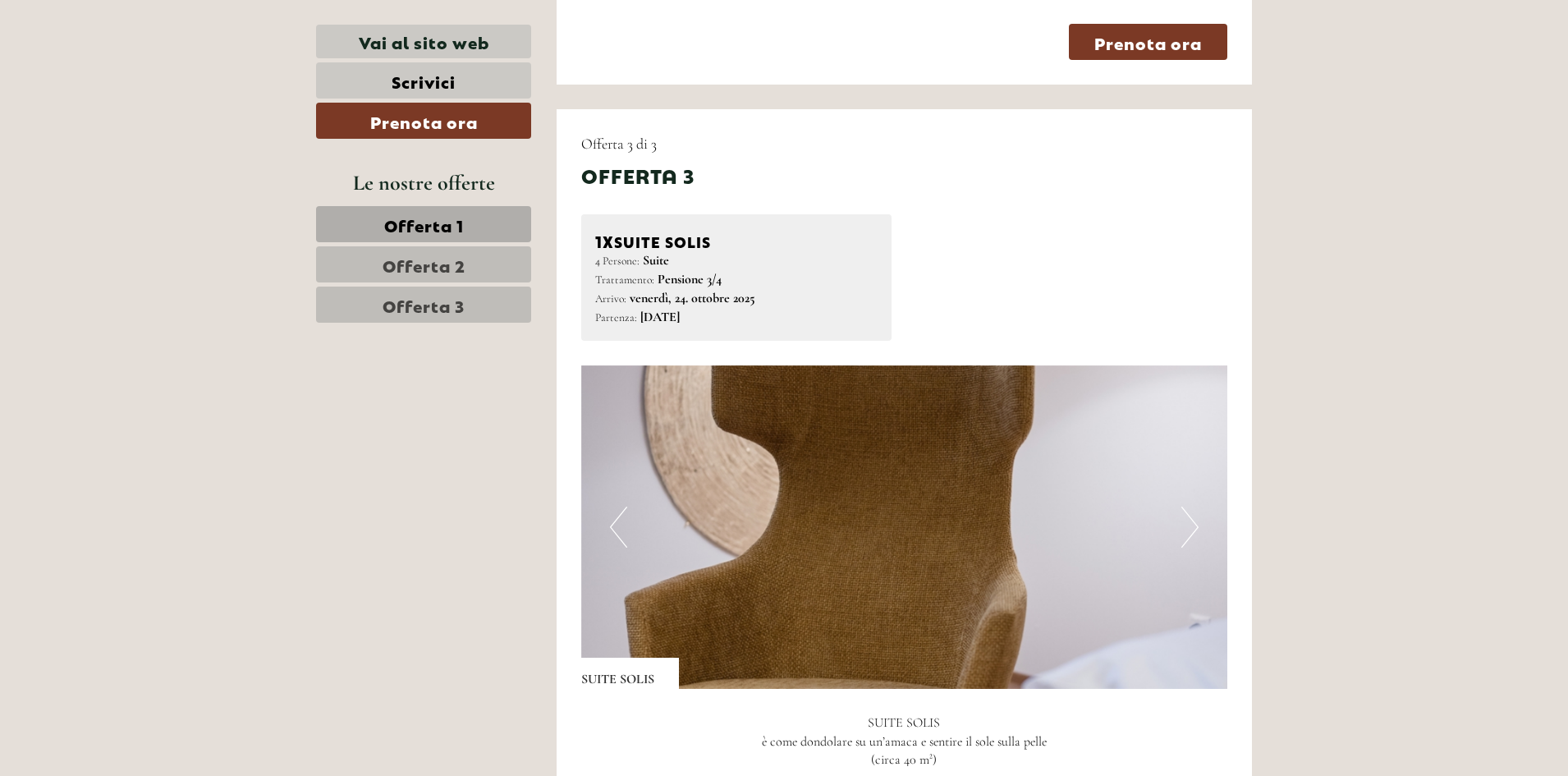
click at [1184, 507] on button "Next" at bounding box center [1190, 527] width 18 height 41
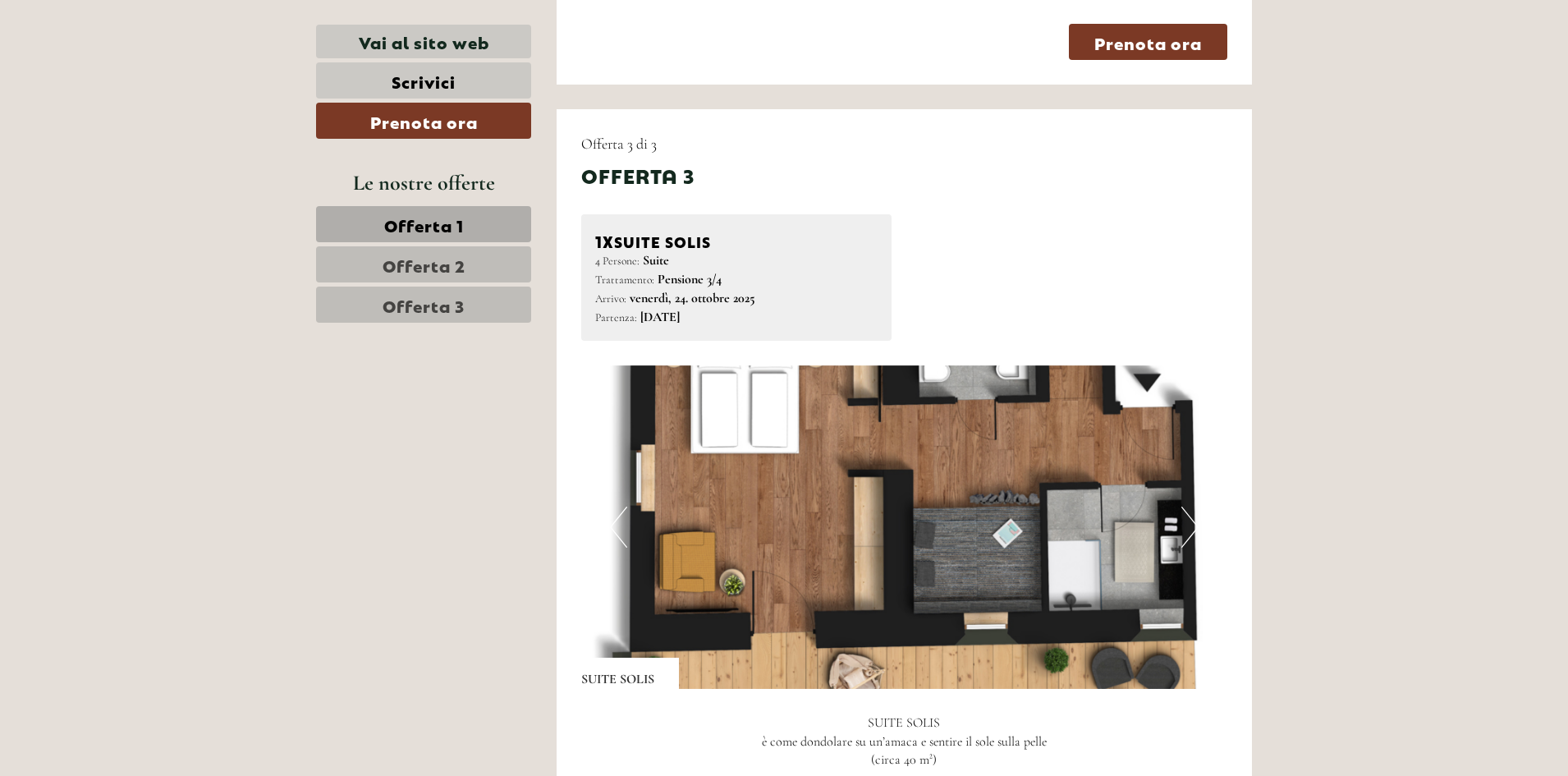
click at [1078, 445] on img at bounding box center [905, 527] width 647 height 324
click at [933, 528] on img at bounding box center [905, 527] width 647 height 324
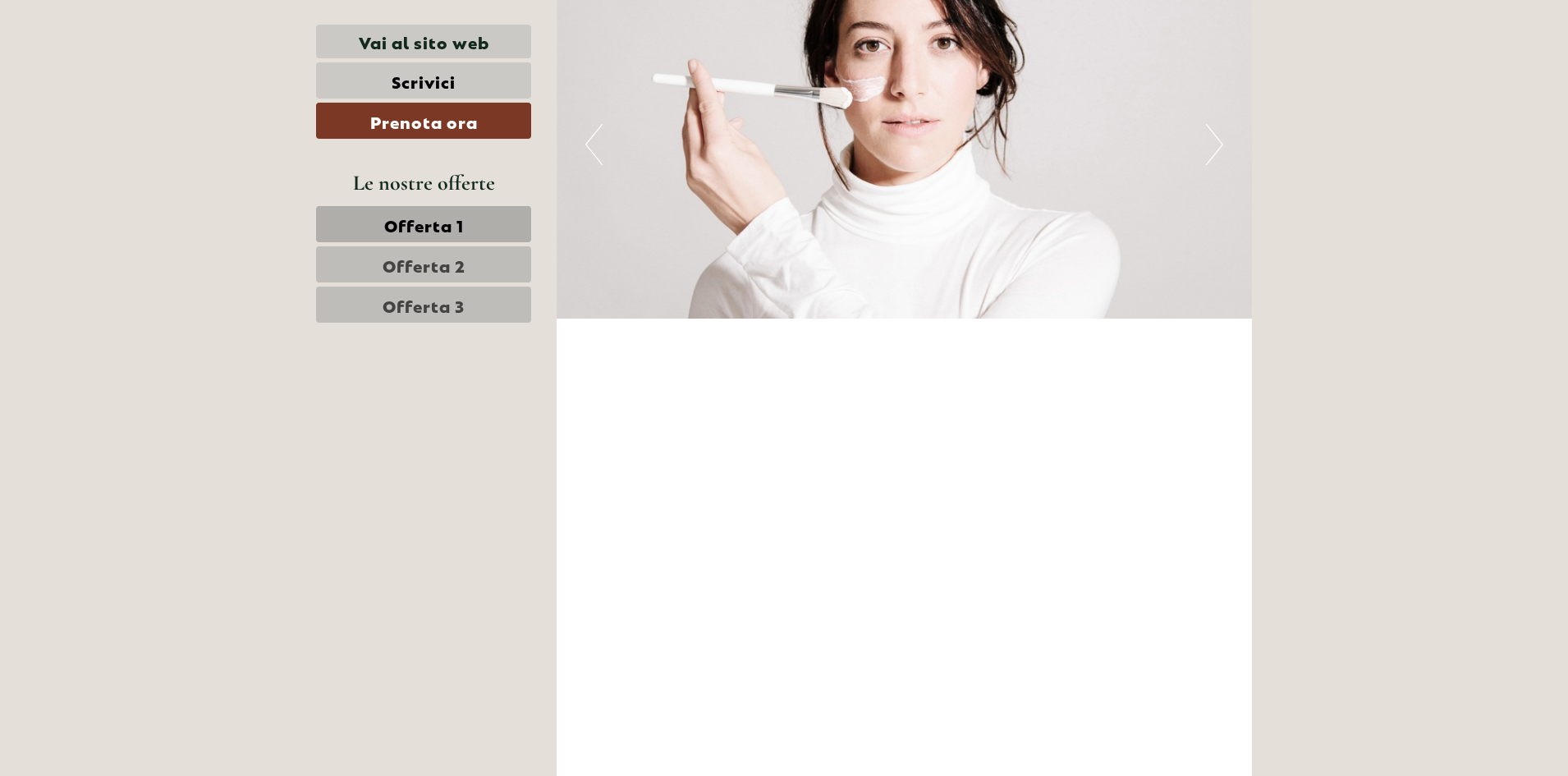
scroll to position [5751, 0]
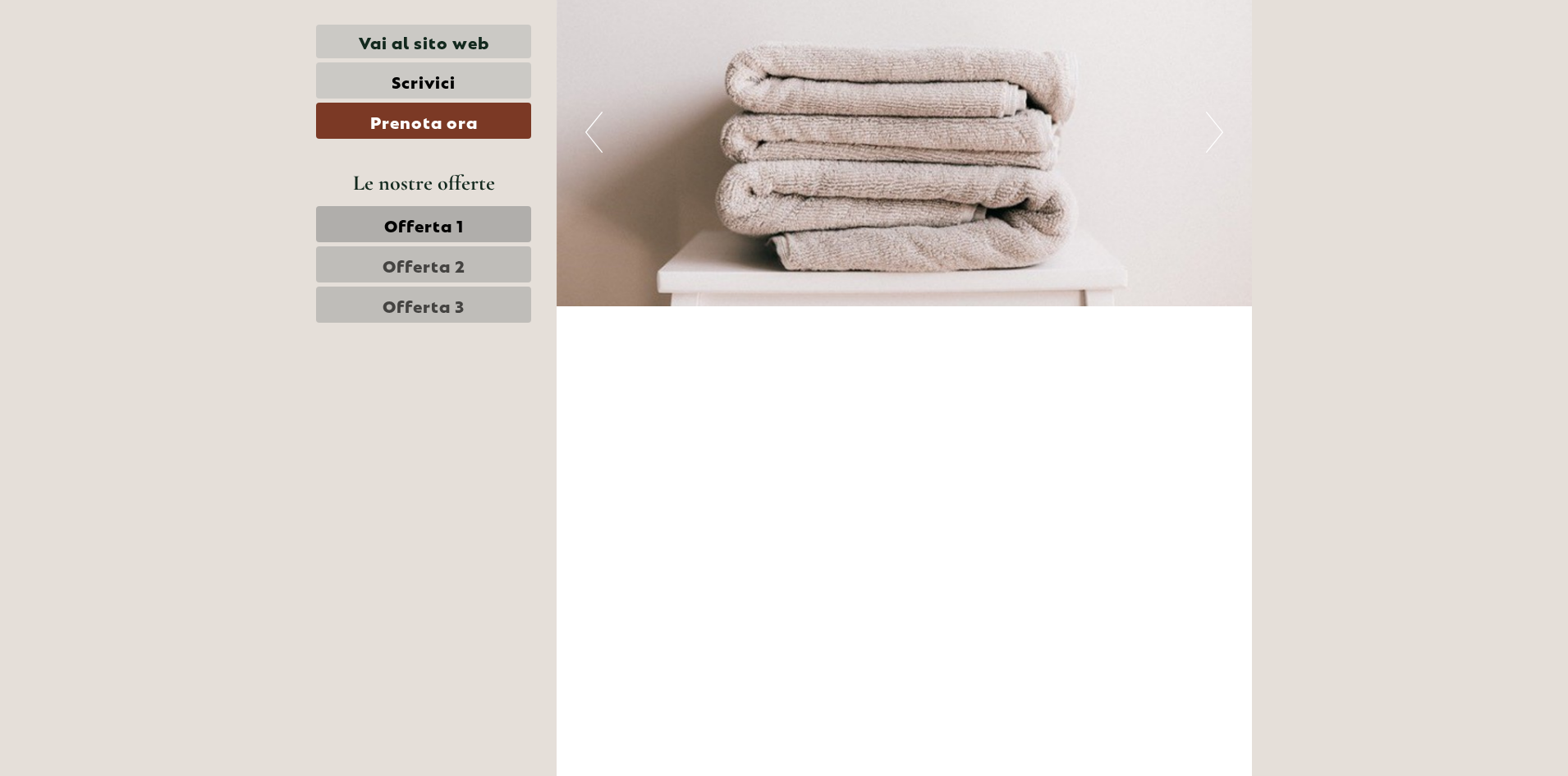
click at [433, 308] on span "Offerta 3" at bounding box center [424, 305] width 82 height 23
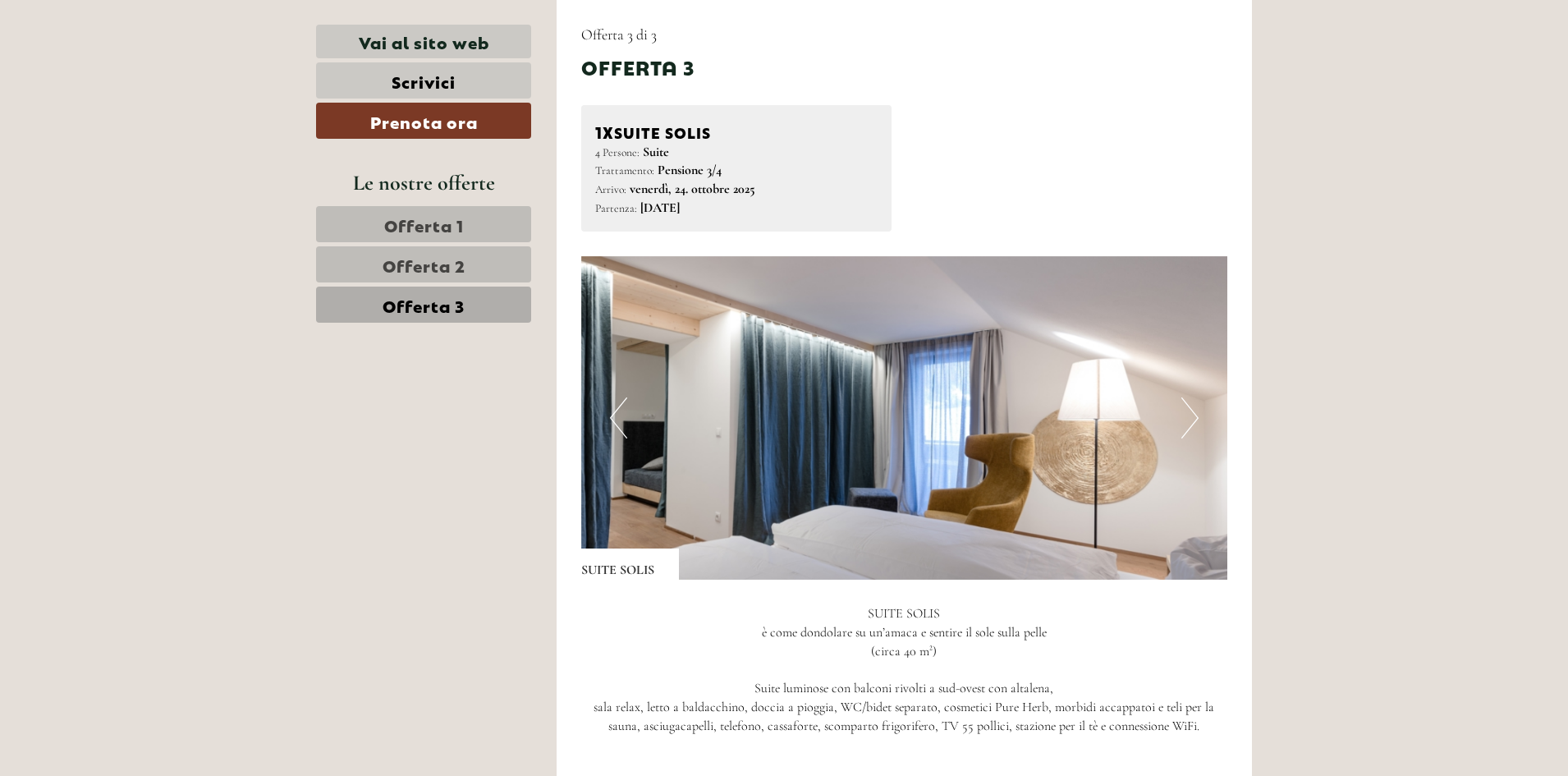
click at [425, 279] on link "Offerta 2" at bounding box center [423, 264] width 215 height 36
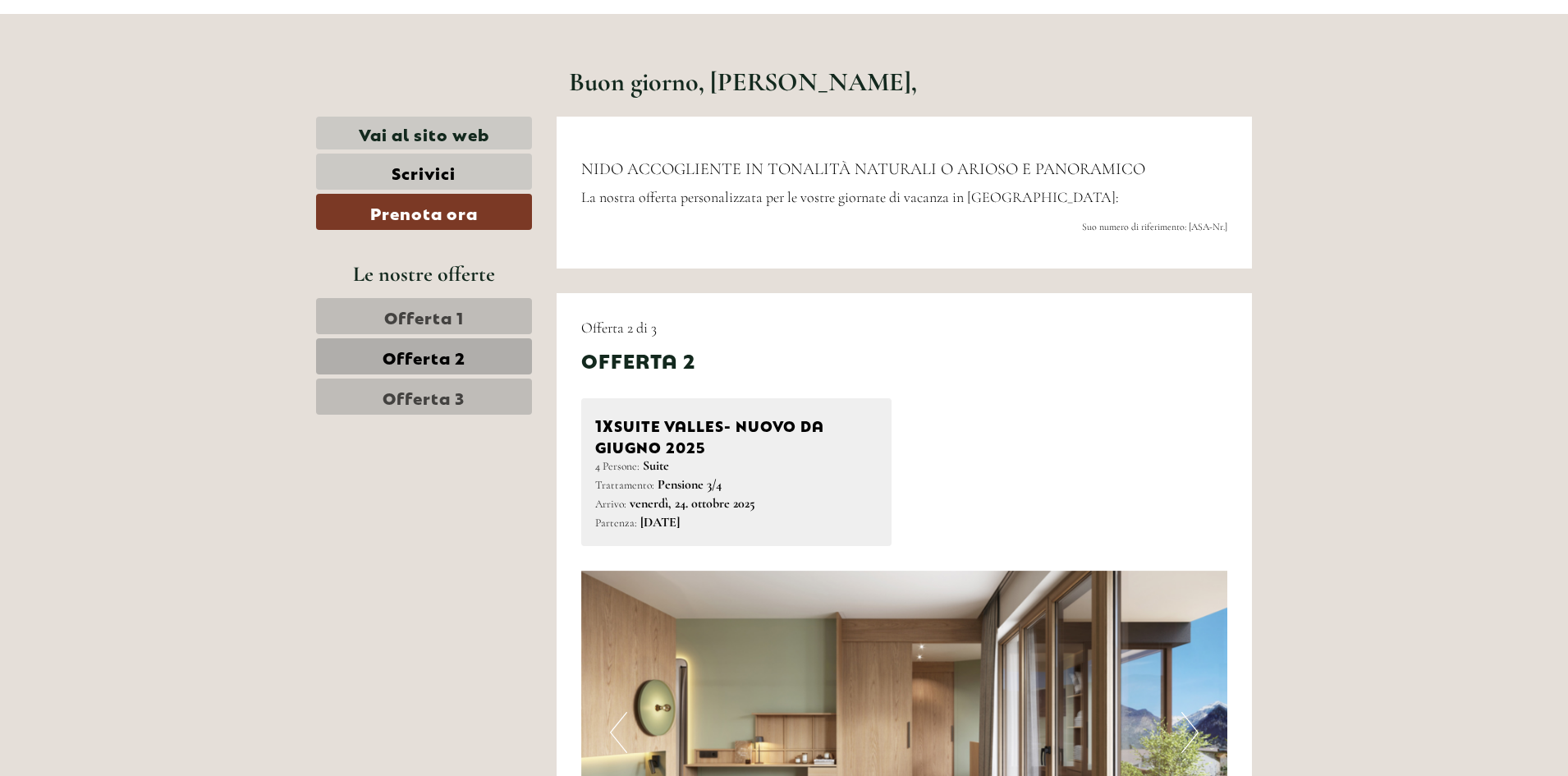
scroll to position [687, 0]
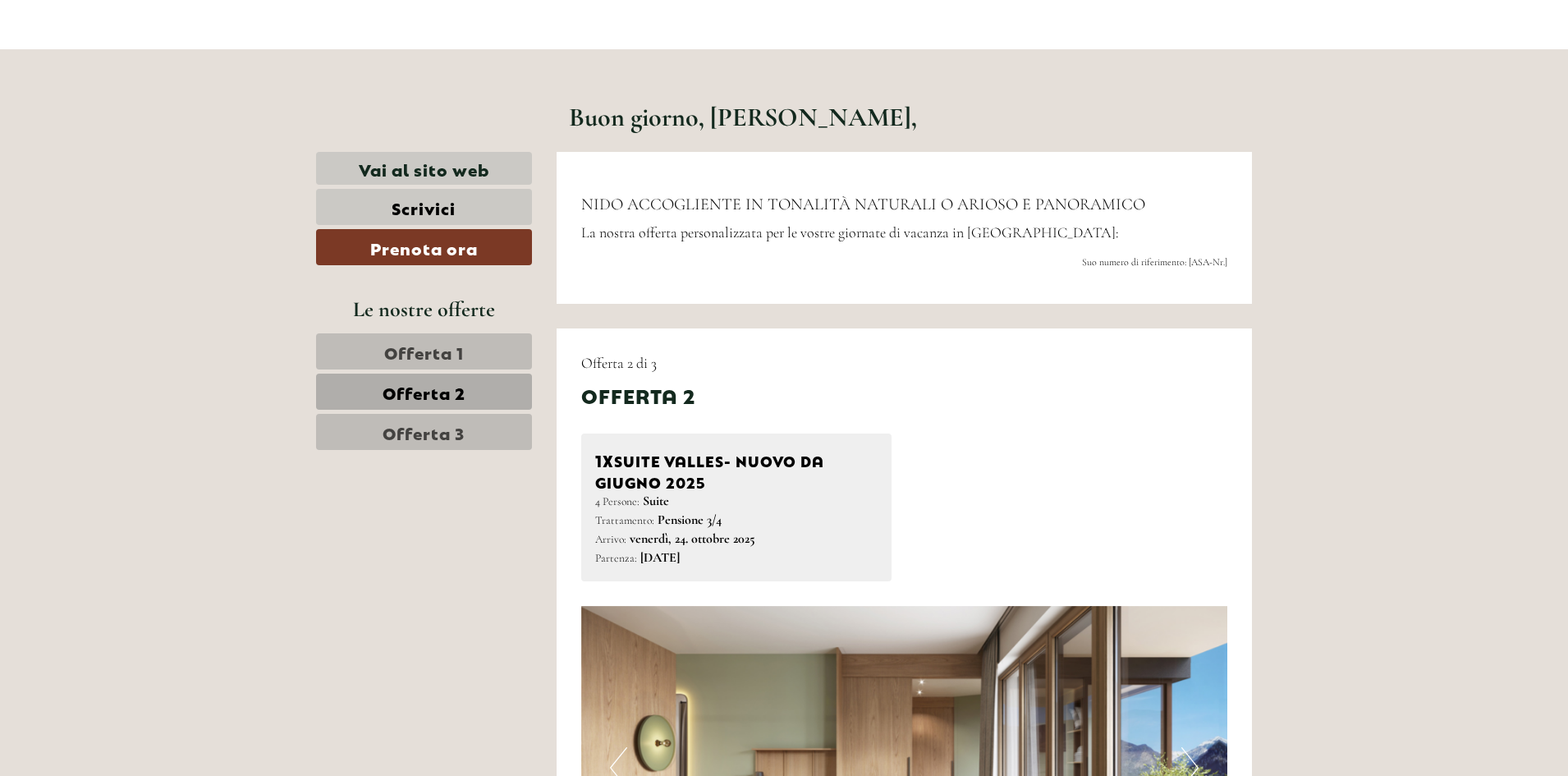
click at [400, 362] on span "Offerta 1" at bounding box center [424, 352] width 79 height 23
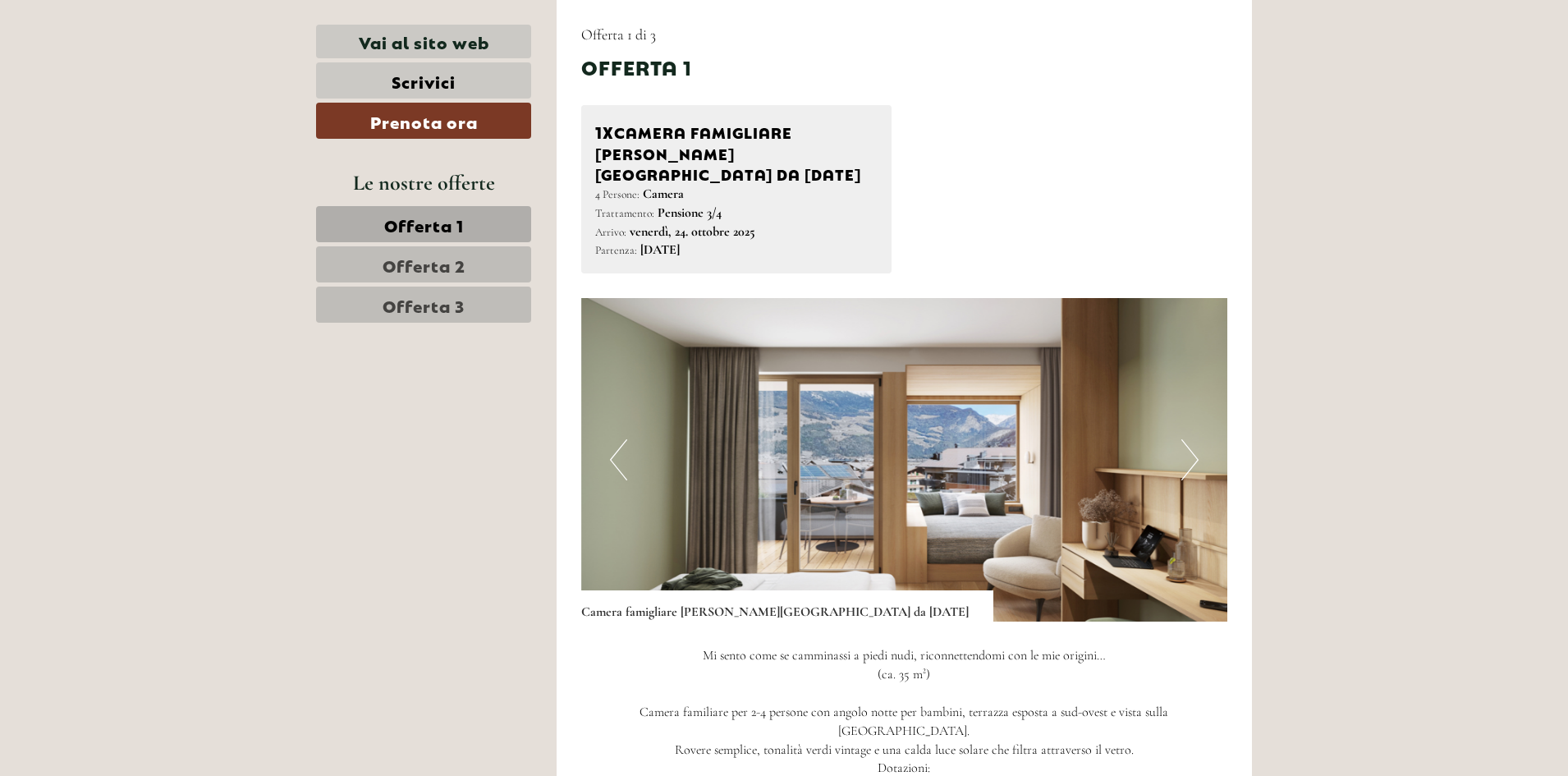
click at [1197, 440] on button "Next" at bounding box center [1190, 460] width 18 height 41
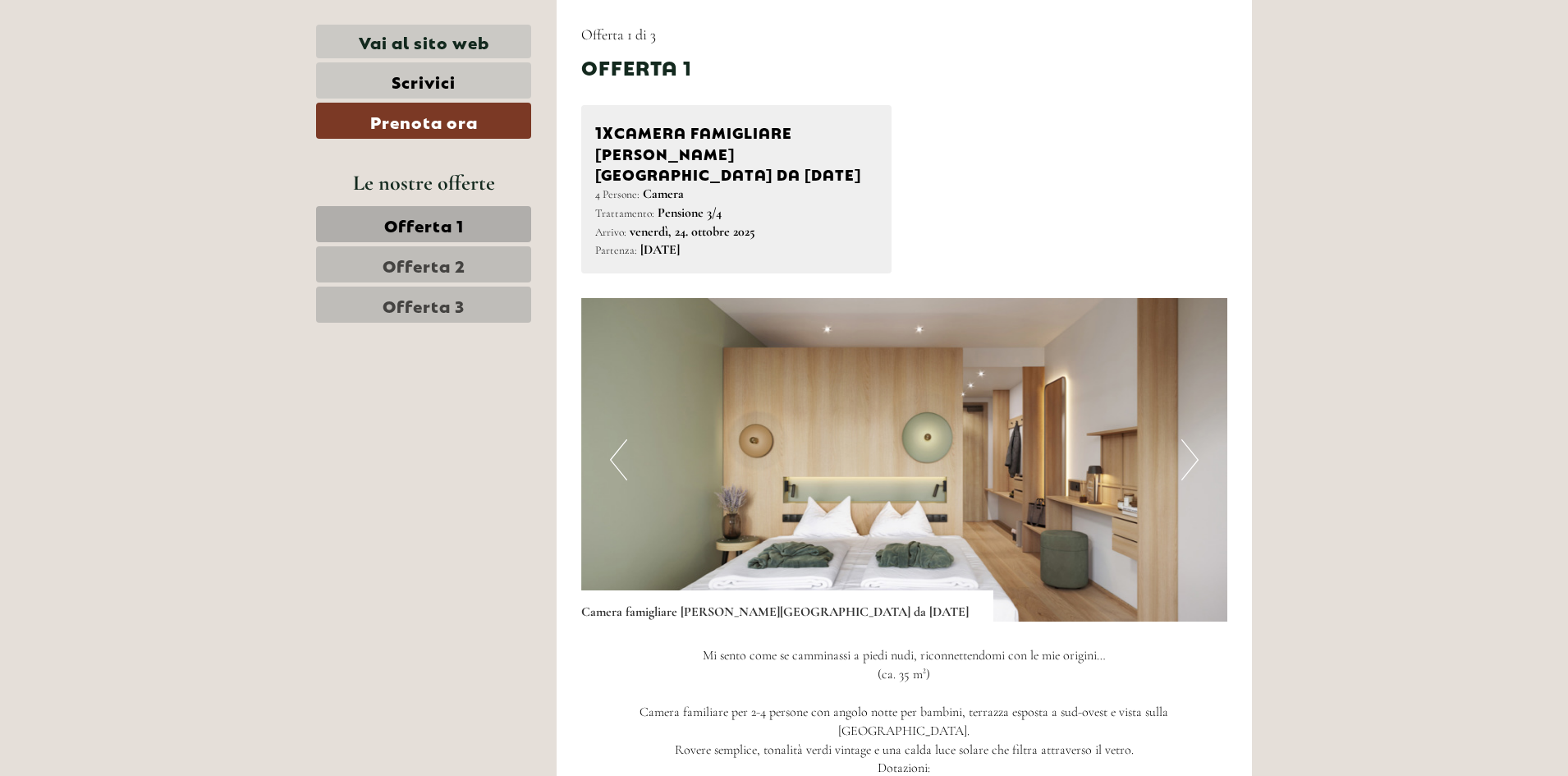
click at [1197, 440] on button "Next" at bounding box center [1190, 460] width 18 height 41
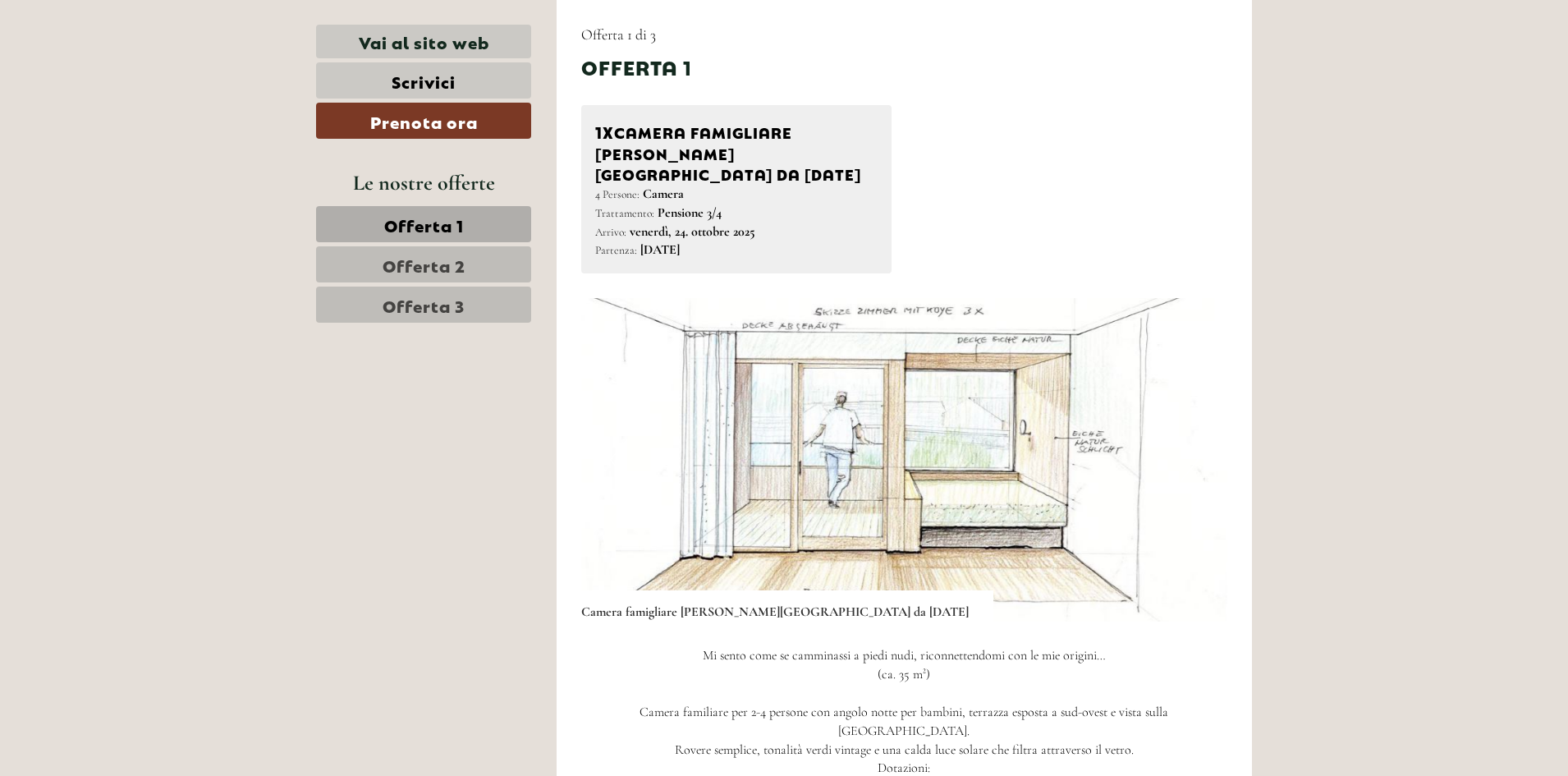
click at [1197, 440] on button "Next" at bounding box center [1190, 460] width 18 height 41
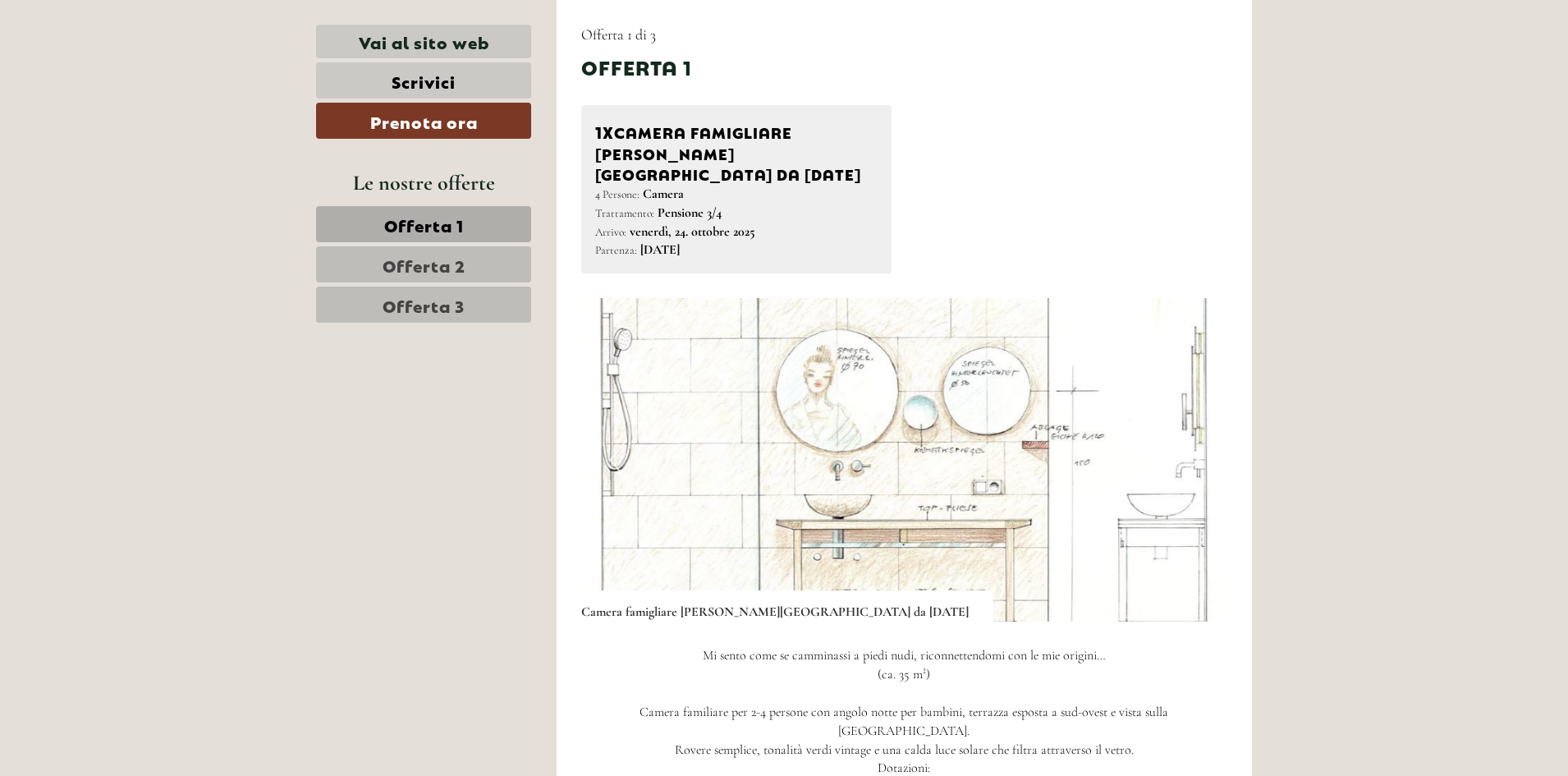
click at [1197, 440] on button "Next" at bounding box center [1190, 460] width 18 height 41
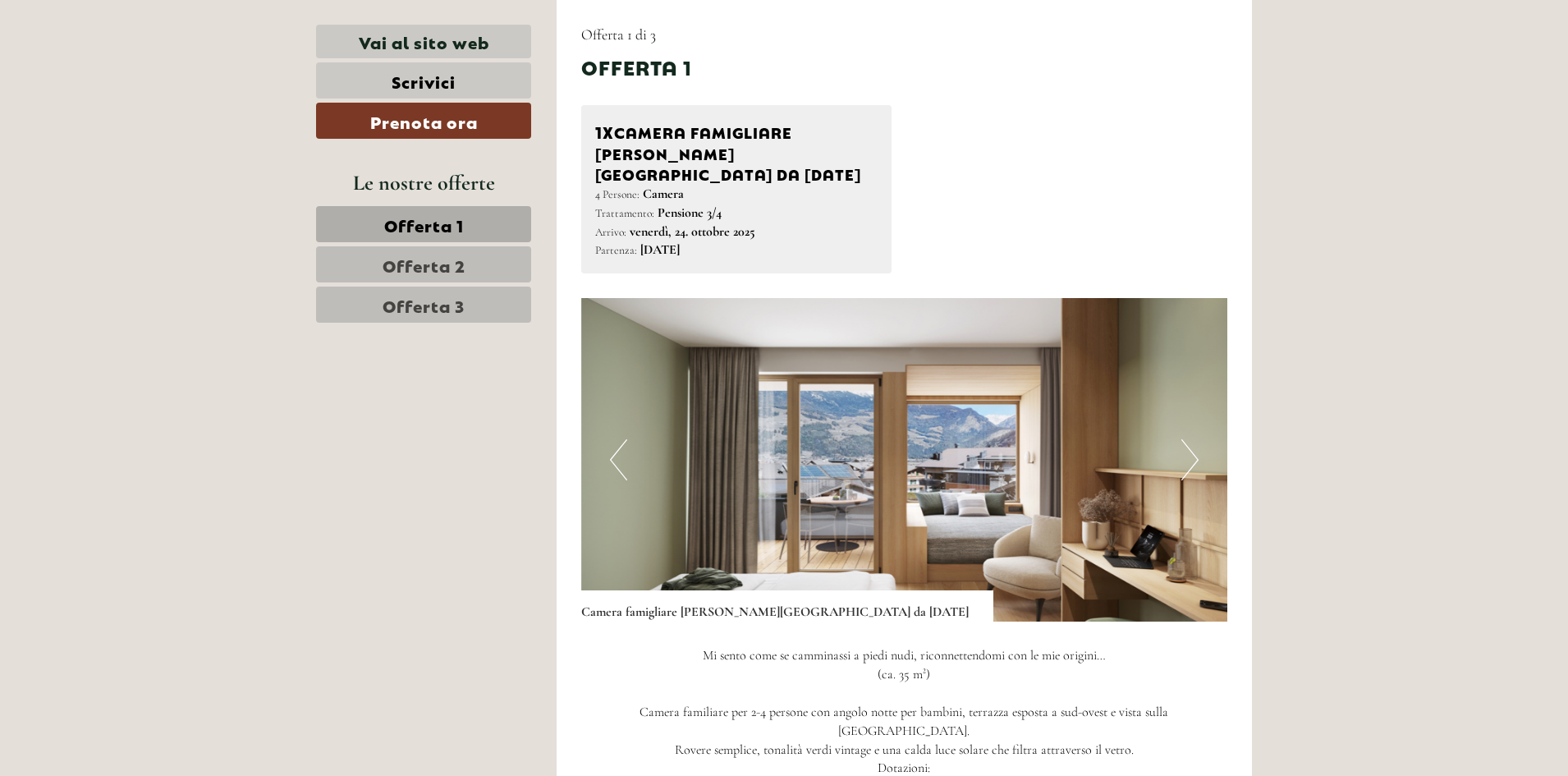
click at [1197, 440] on button "Next" at bounding box center [1190, 460] width 18 height 41
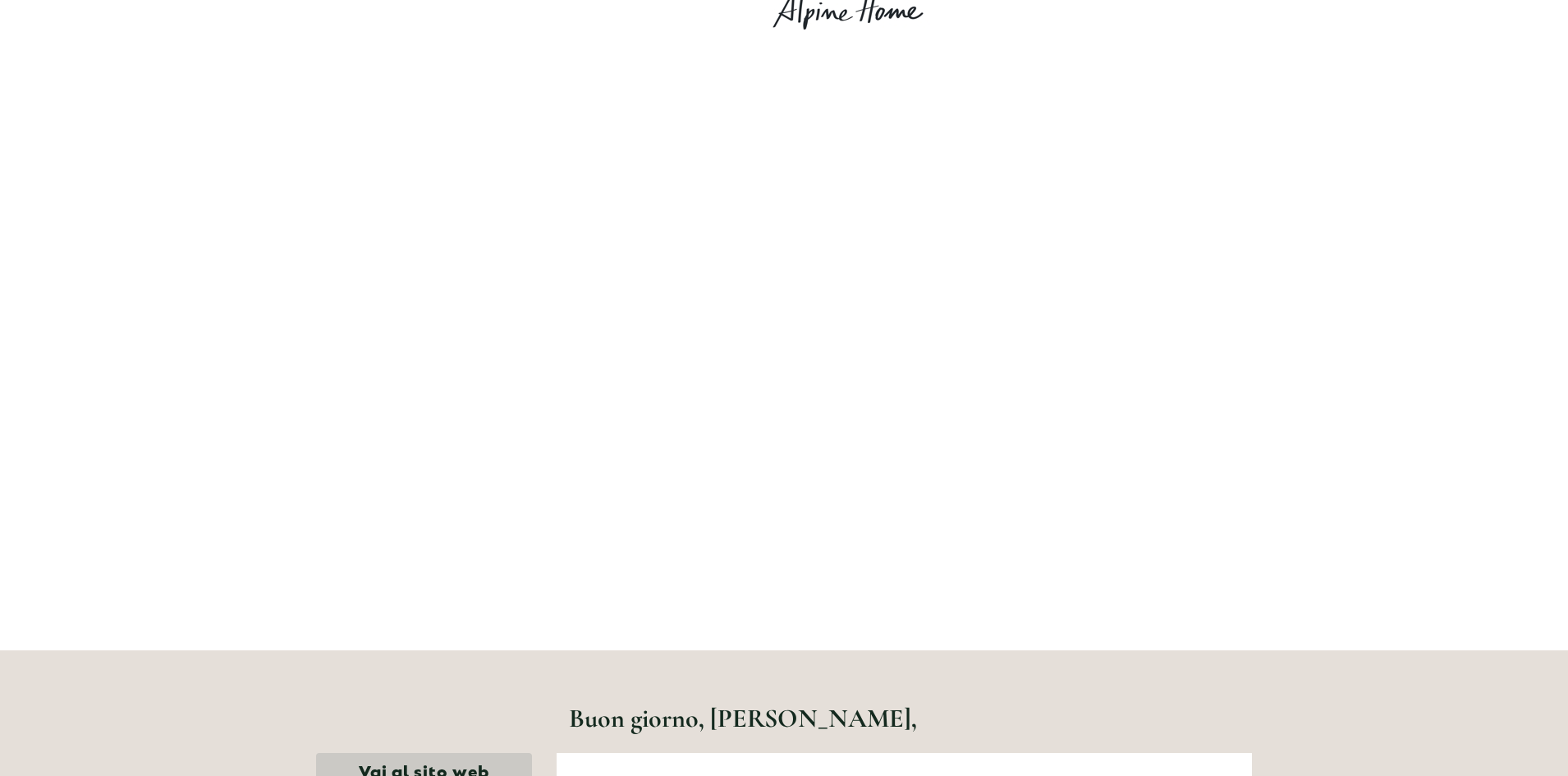
scroll to position [0, 0]
